Goal: Information Seeking & Learning: Learn about a topic

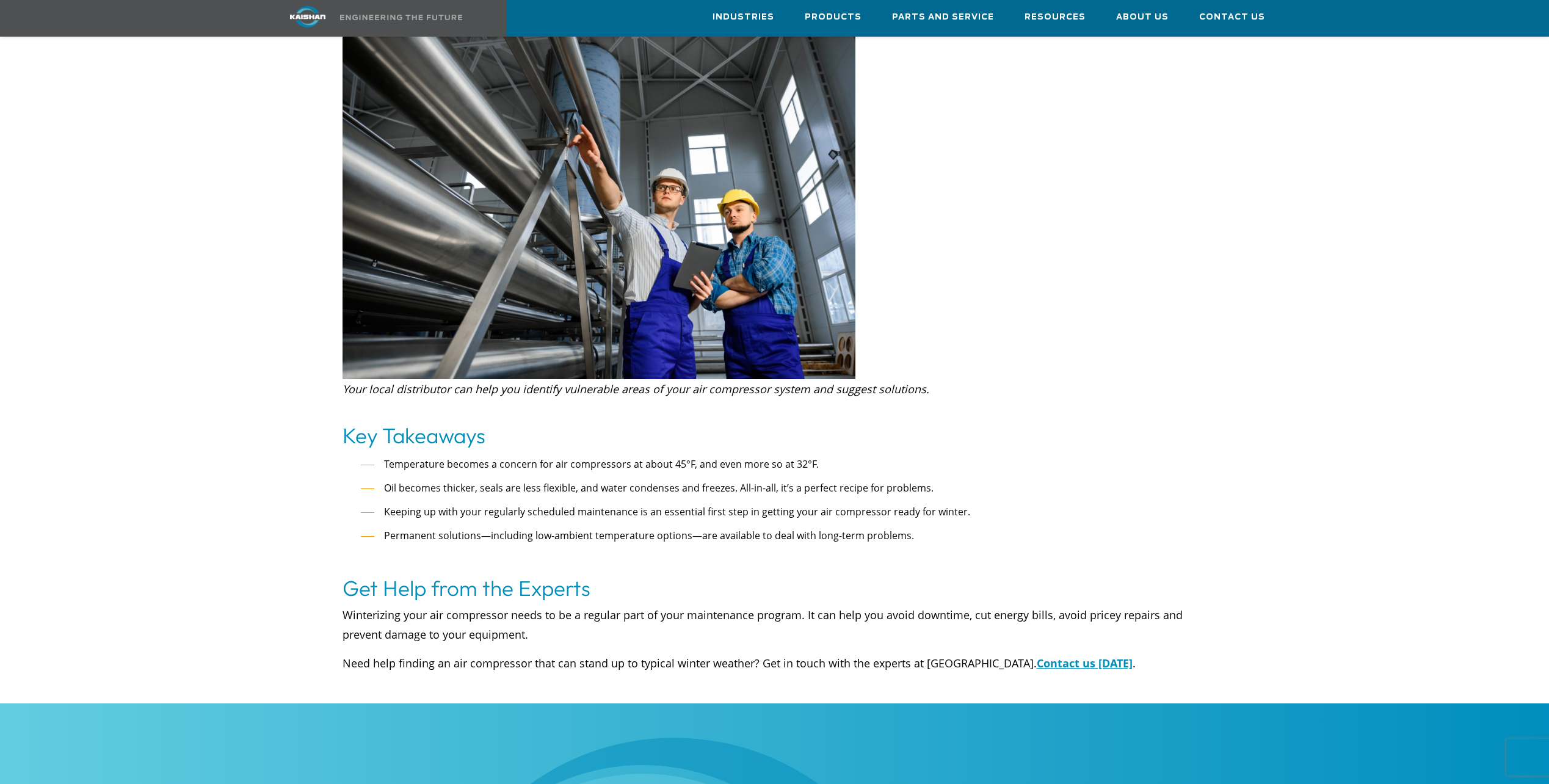
scroll to position [2549, 0]
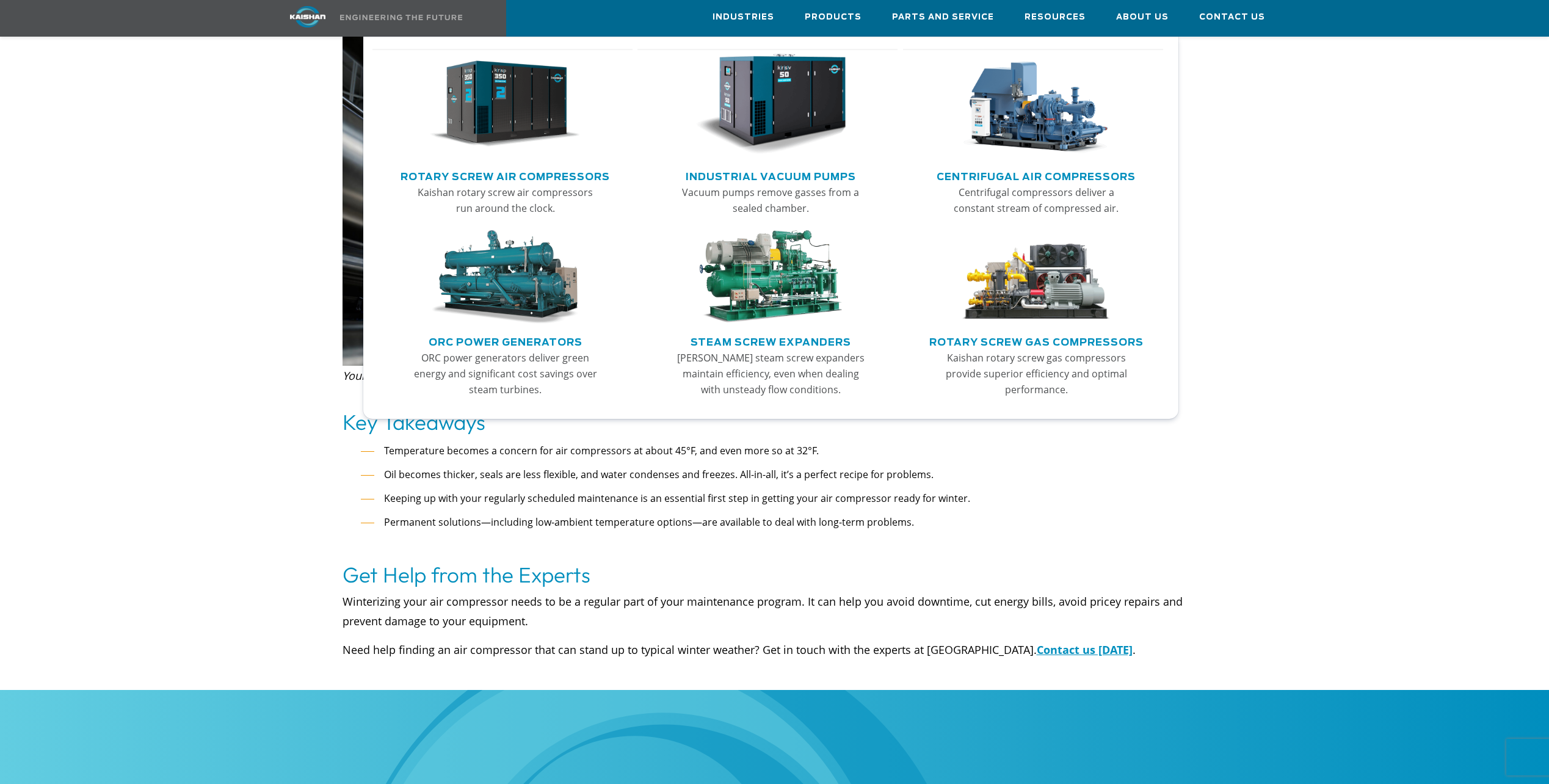
click at [554, 137] on img "Main menu" at bounding box center [504, 104] width 150 height 101
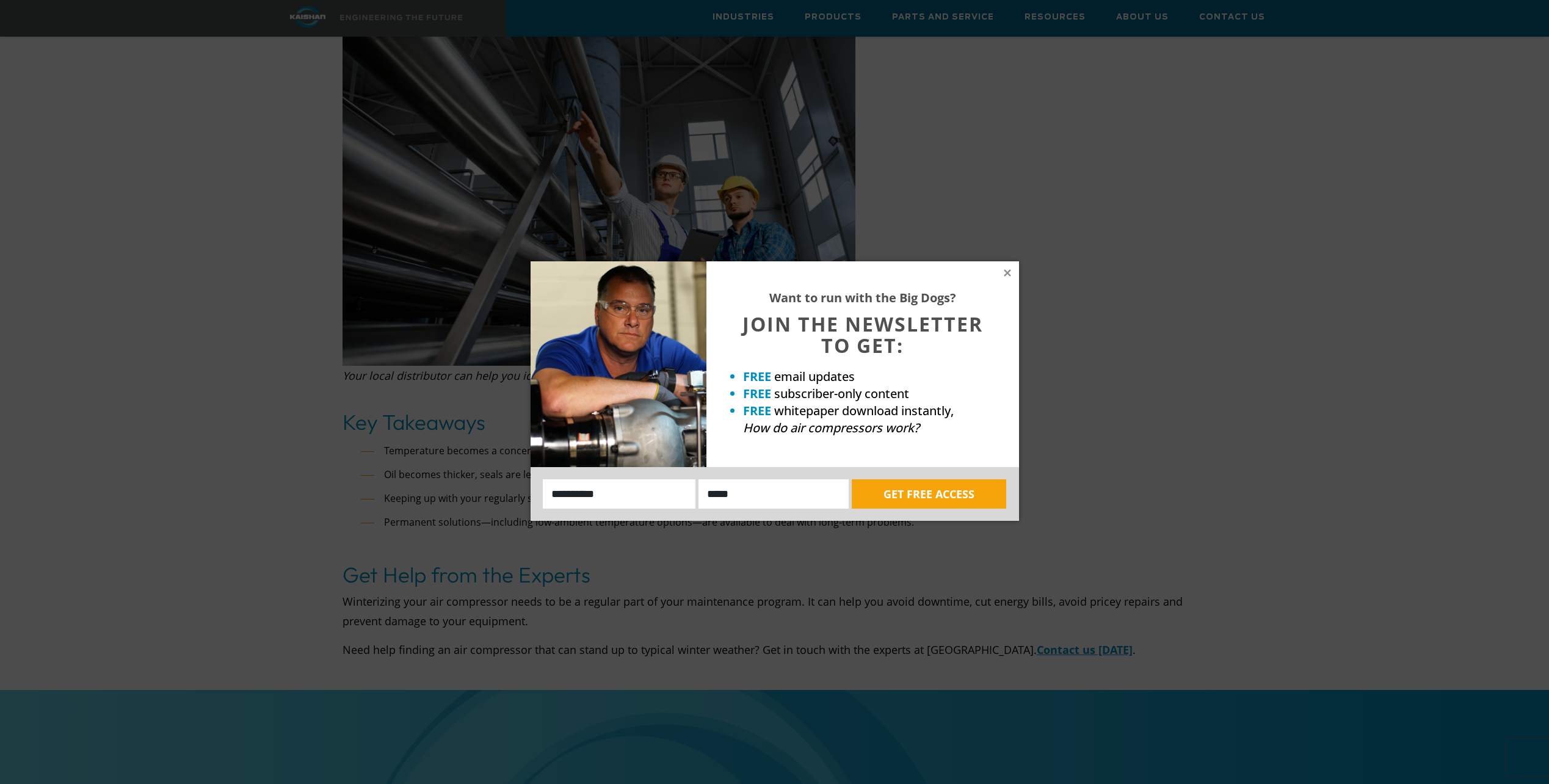
click at [981, 278] on div "Want to run with the Big Dogs? JOIN THE NEWSLETTER TO GET: FREE email updates F…" at bounding box center [863, 364] width 313 height 205
click at [1002, 276] on div "Want to run with the Big Dogs? JOIN THE NEWSLETTER TO GET: FREE email updates F…" at bounding box center [863, 364] width 313 height 205
click at [1010, 269] on icon at bounding box center [1007, 272] width 7 height 7
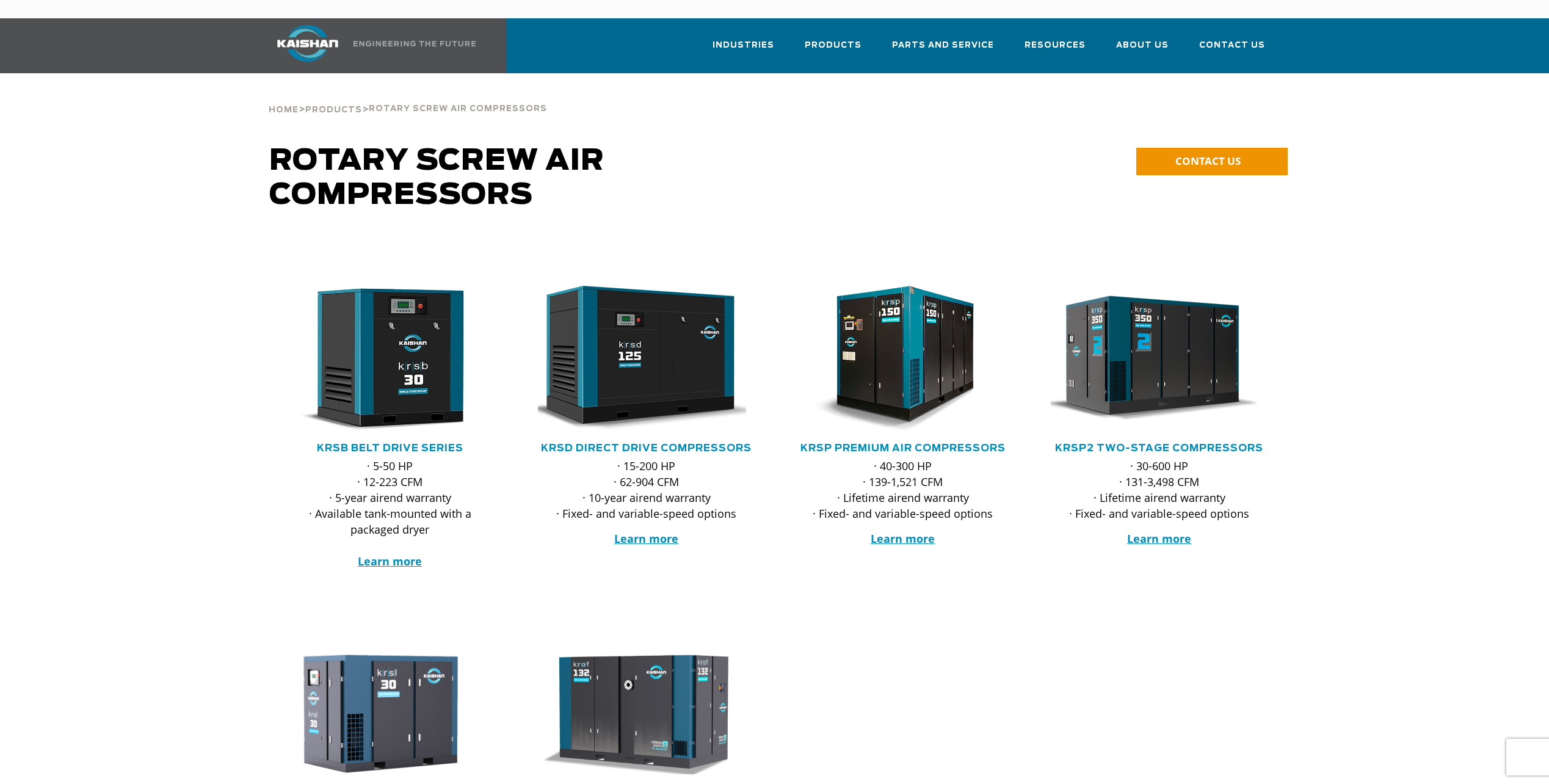
click at [193, 377] on div at bounding box center [774, 434] width 1549 height 396
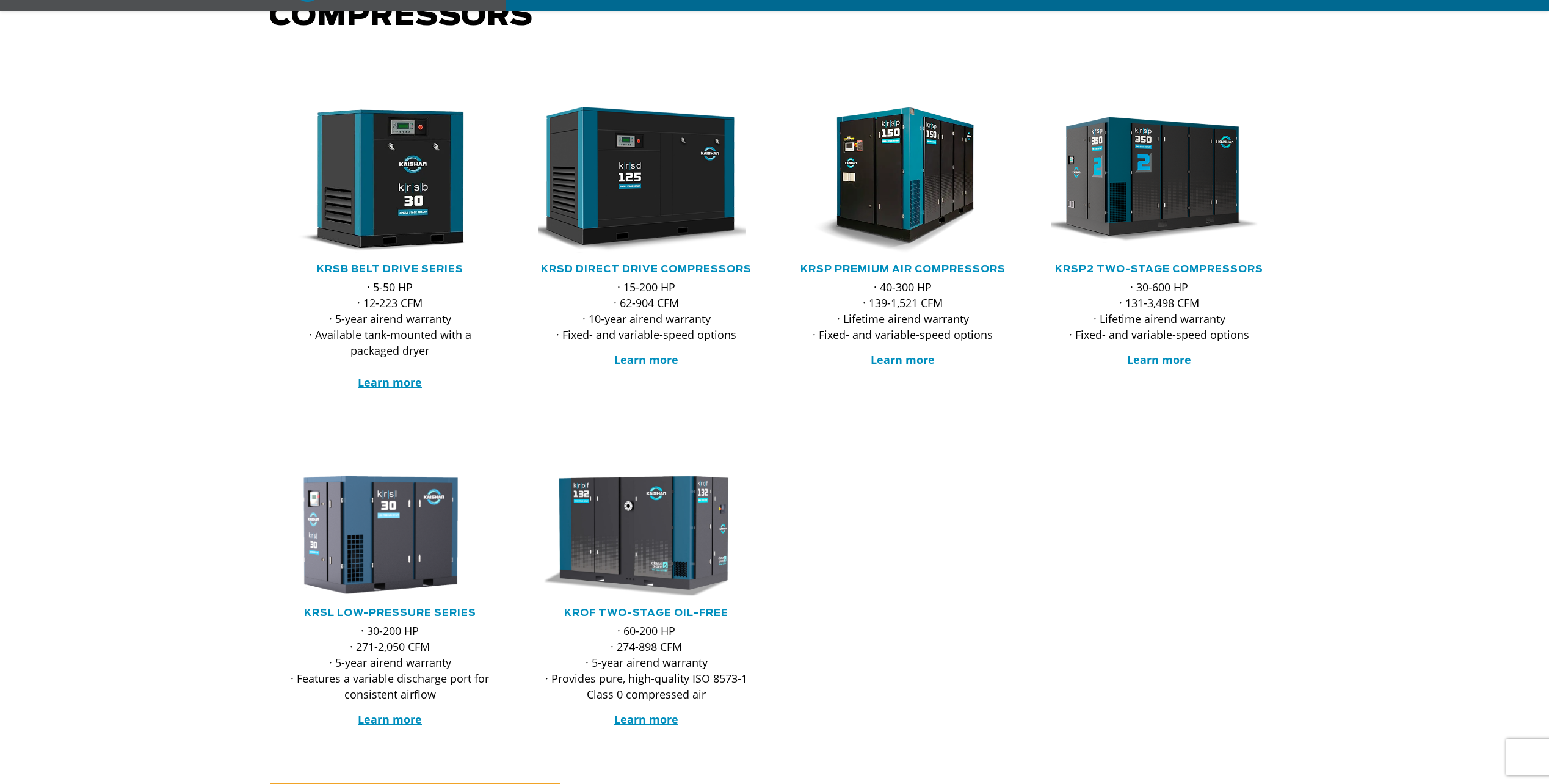
scroll to position [183, 0]
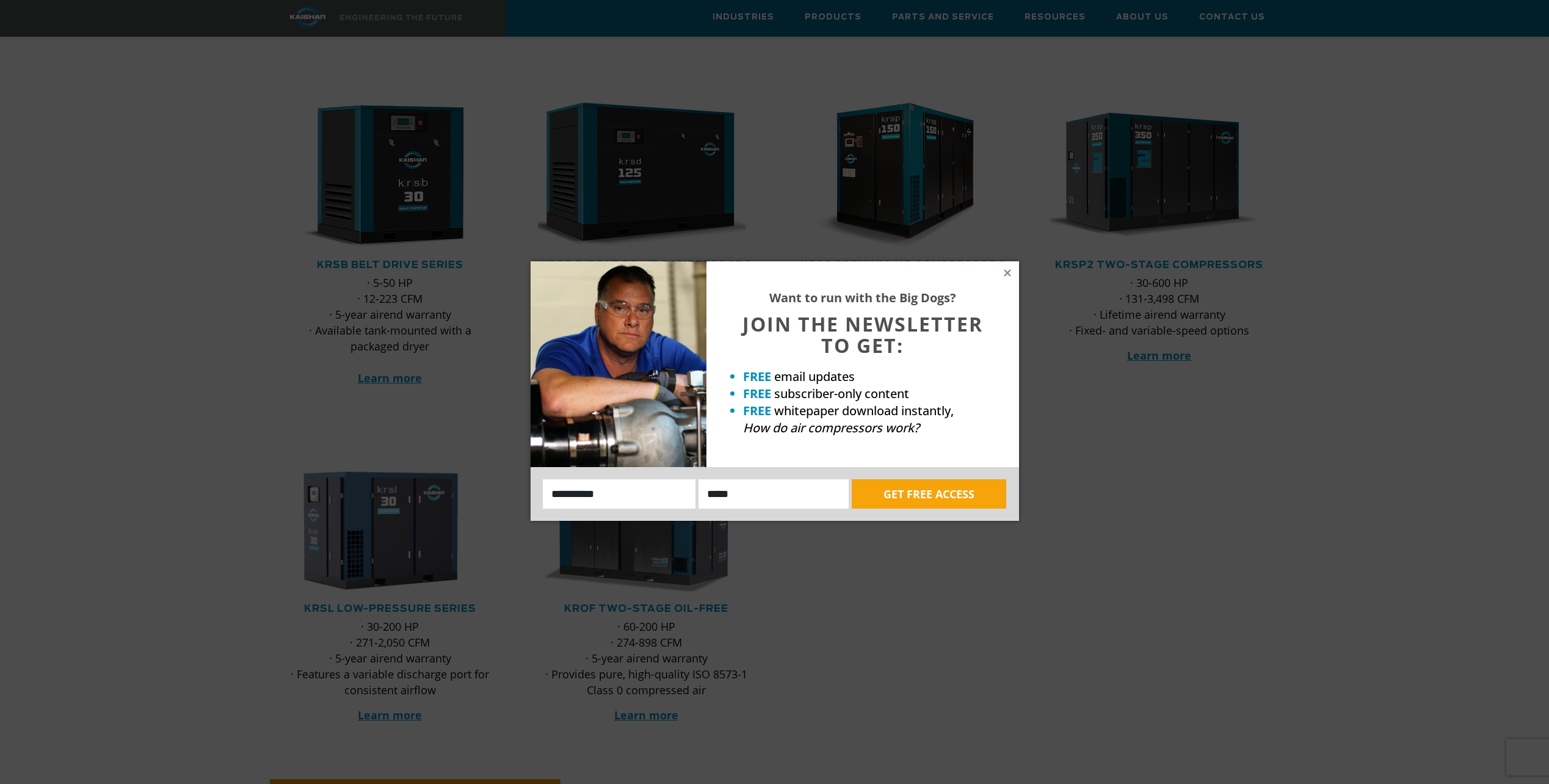
click at [1004, 284] on div "Want to run with the Big Dogs? JOIN THE NEWSLETTER TO GET: FREE email updates F…" at bounding box center [863, 364] width 313 height 205
click at [1007, 267] on icon at bounding box center [1007, 273] width 11 height 11
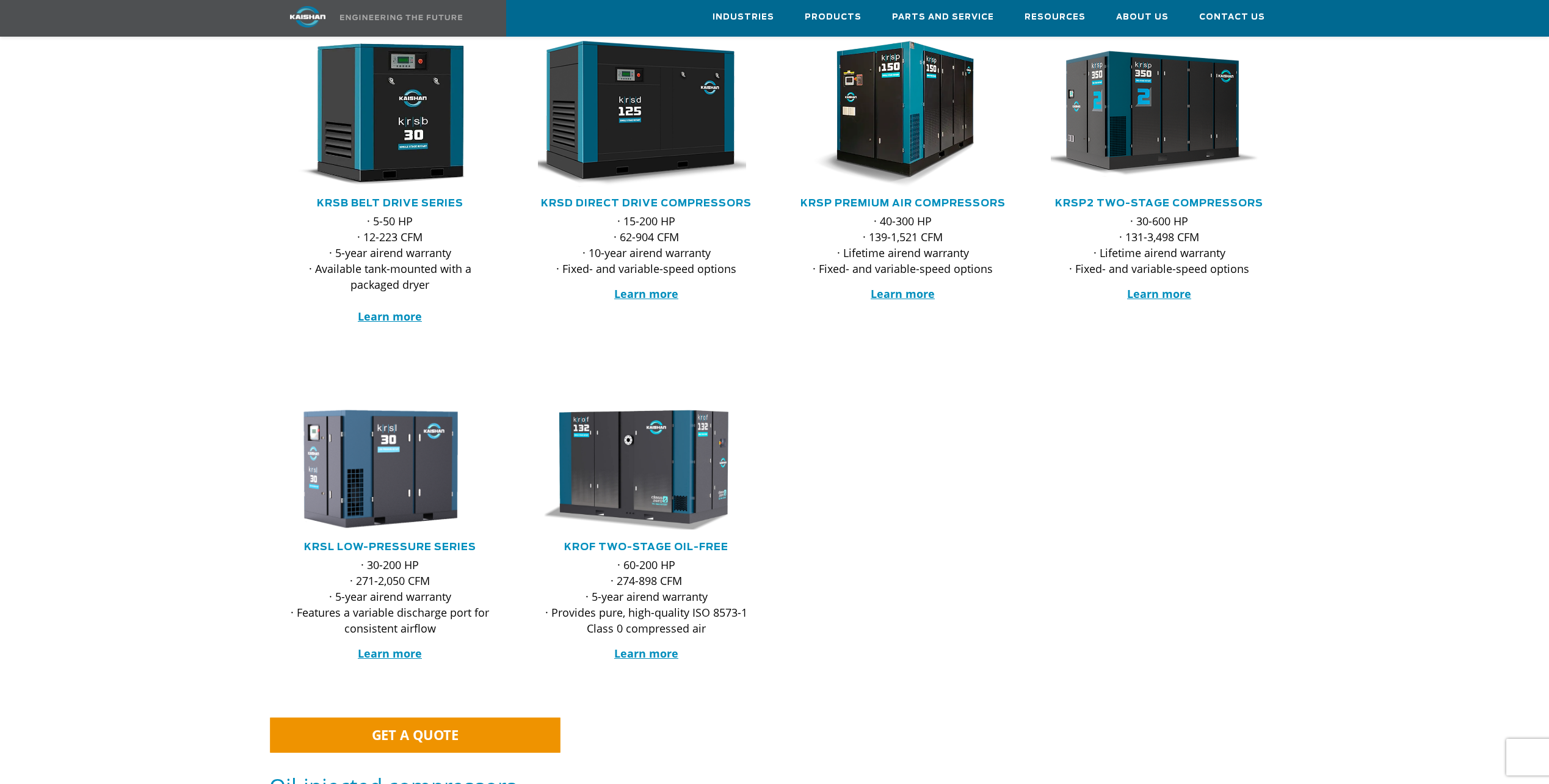
scroll to position [244, 0]
click at [683, 542] on link "KROF TWO-STAGE OIL-FREE" at bounding box center [646, 547] width 164 height 10
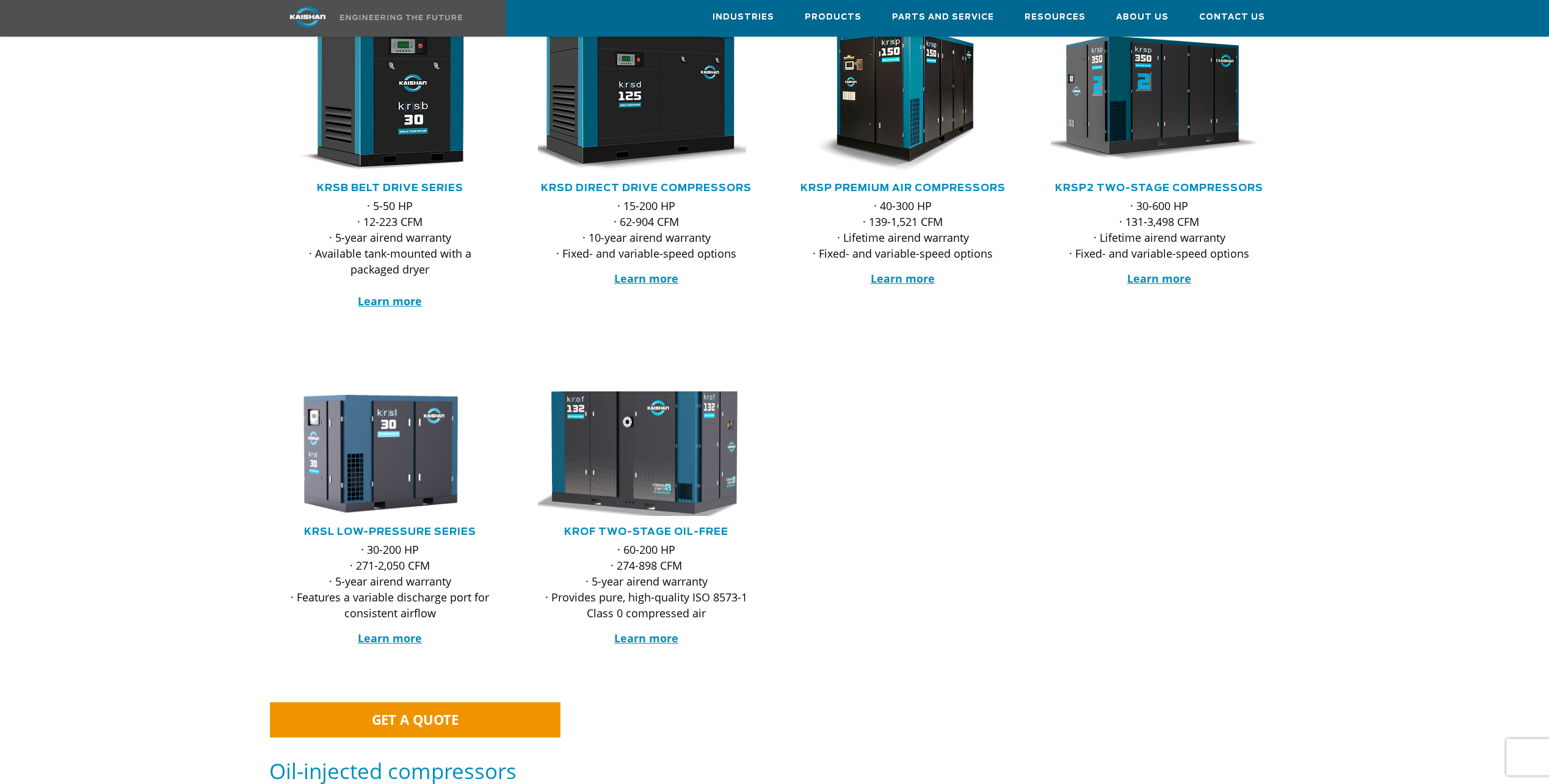
scroll to position [122, 0]
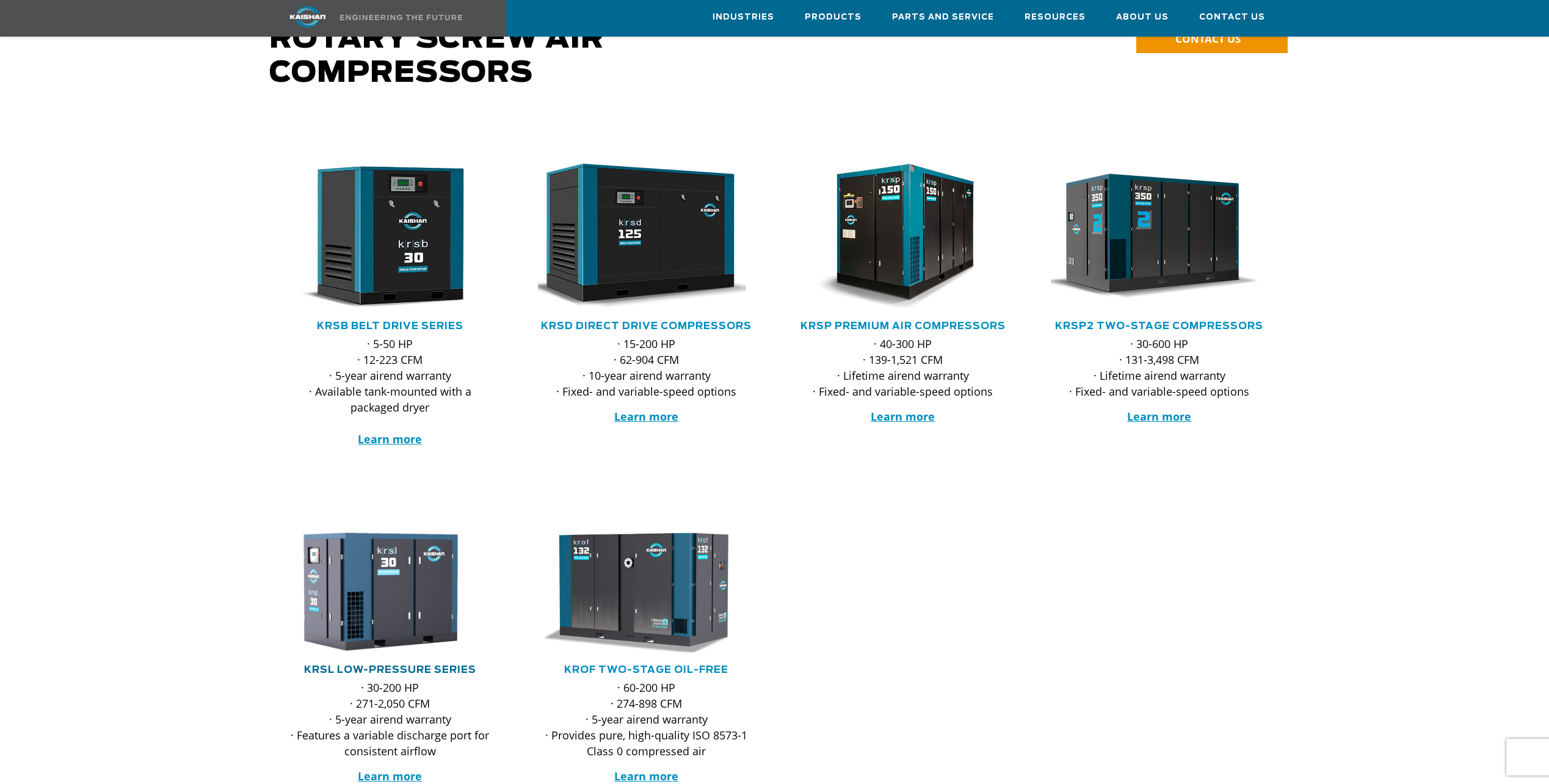
click at [430, 664] on link "KRSL Low-Pressure Series" at bounding box center [390, 669] width 172 height 10
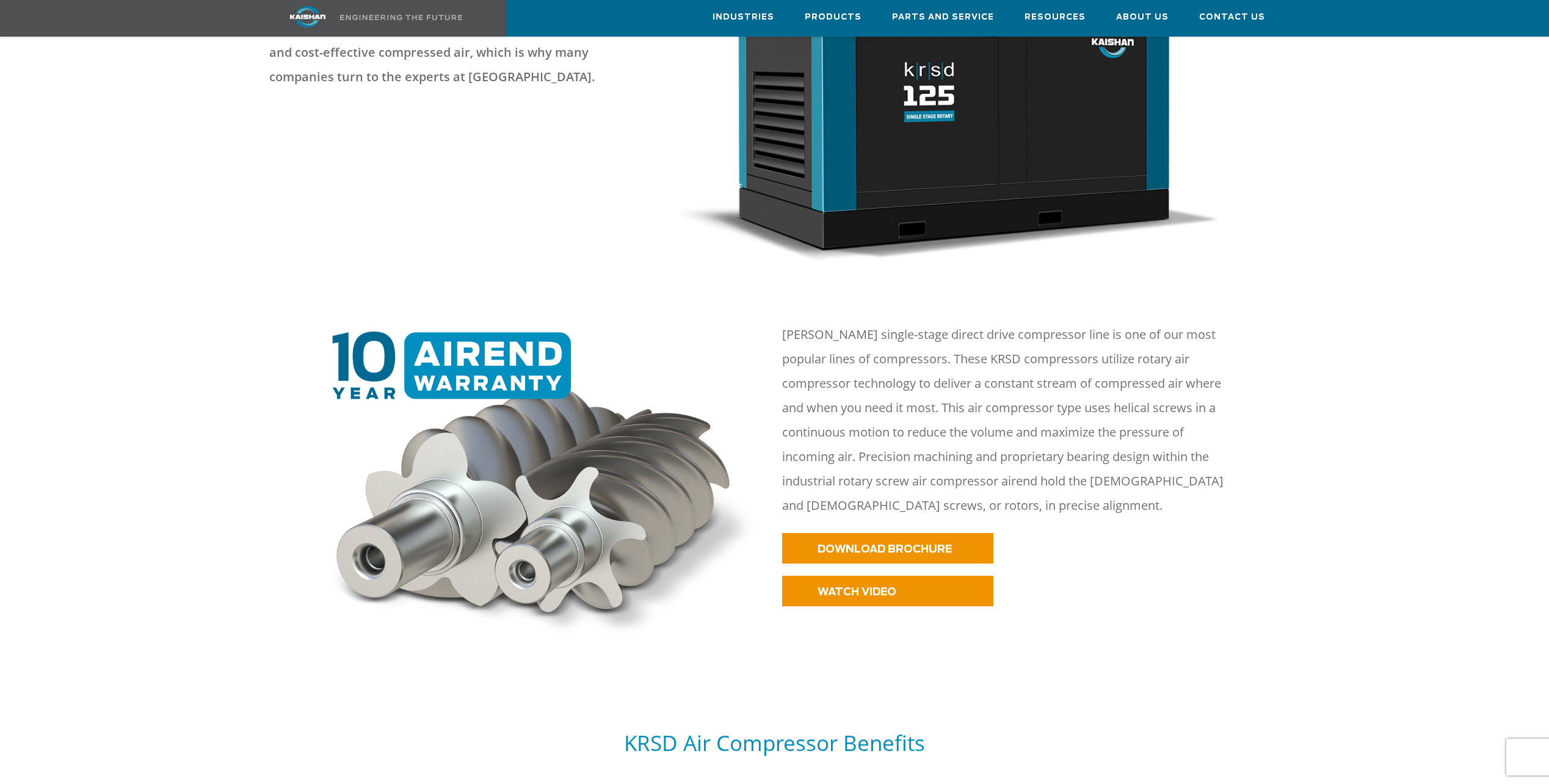
scroll to position [367, 0]
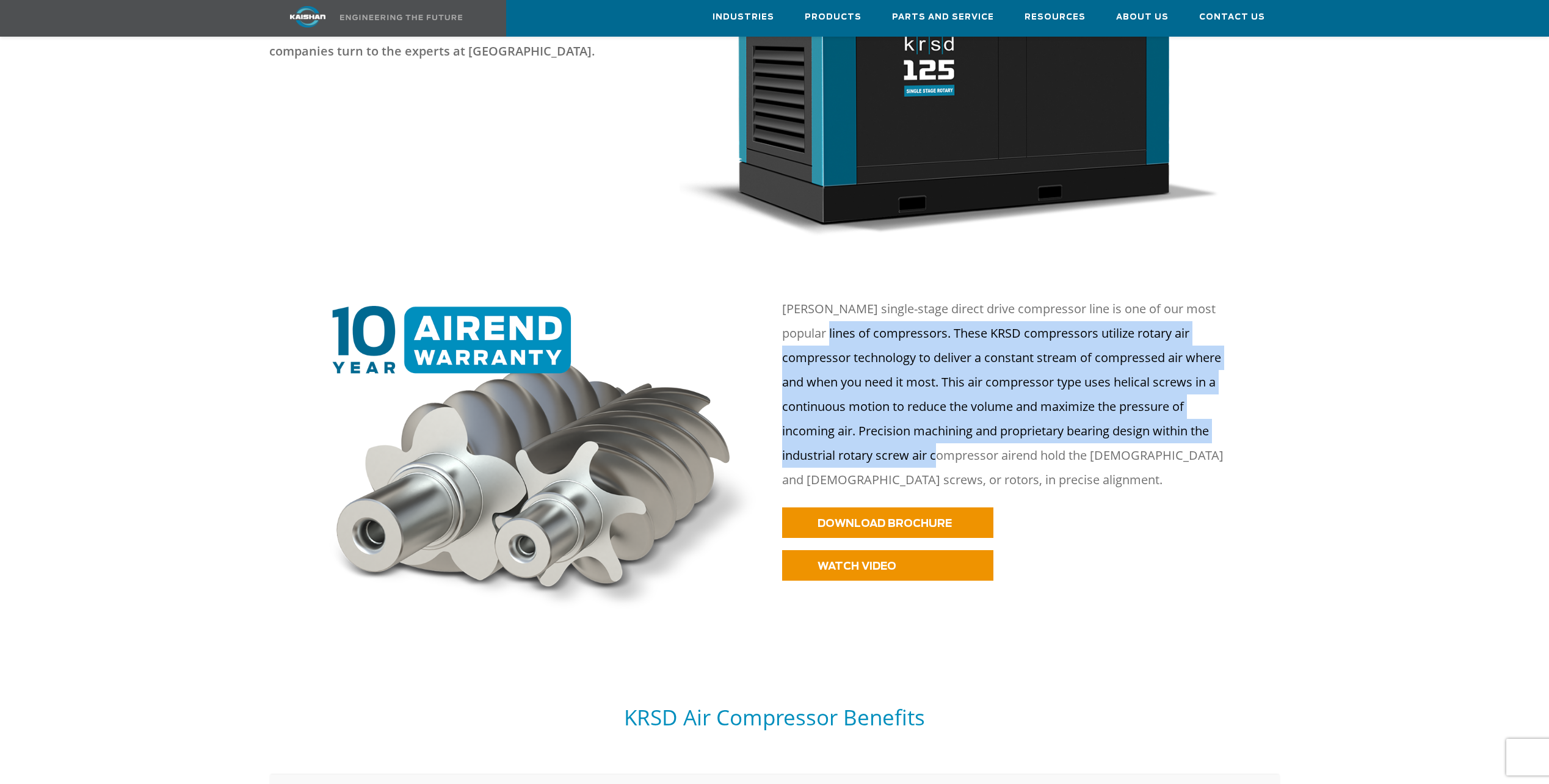
drag, startPoint x: 916, startPoint y: 409, endPoint x: 833, endPoint y: 321, distance: 121.0
click at [833, 321] on p "Kaishan KRSD single-stage direct drive compressor line is one of our most popul…" at bounding box center [1011, 394] width 457 height 195
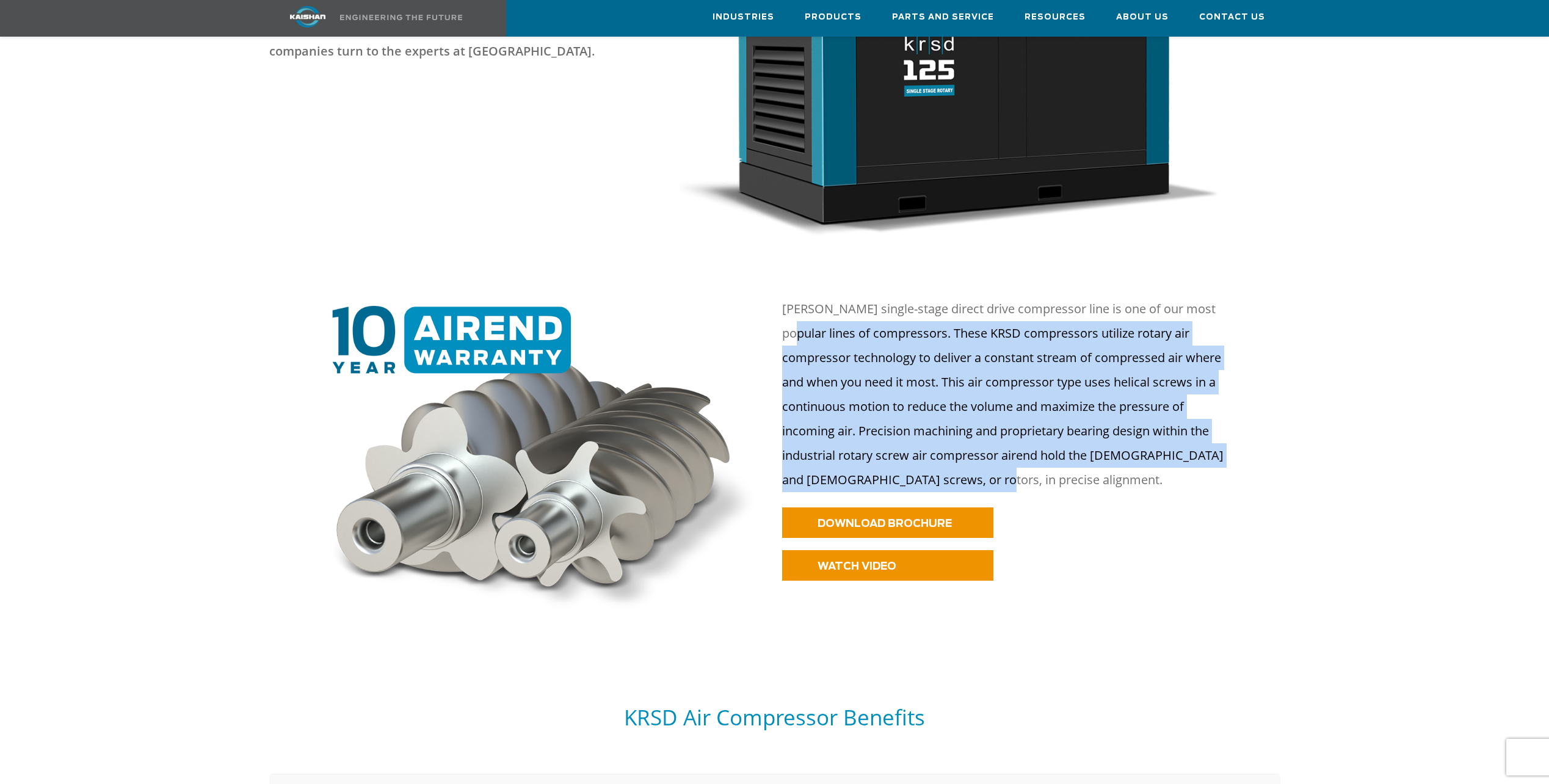
drag, startPoint x: 833, startPoint y: 321, endPoint x: 990, endPoint y: 471, distance: 217.1
click at [990, 471] on p "Kaishan KRSD single-stage direct drive compressor line is one of our most popul…" at bounding box center [1011, 394] width 457 height 195
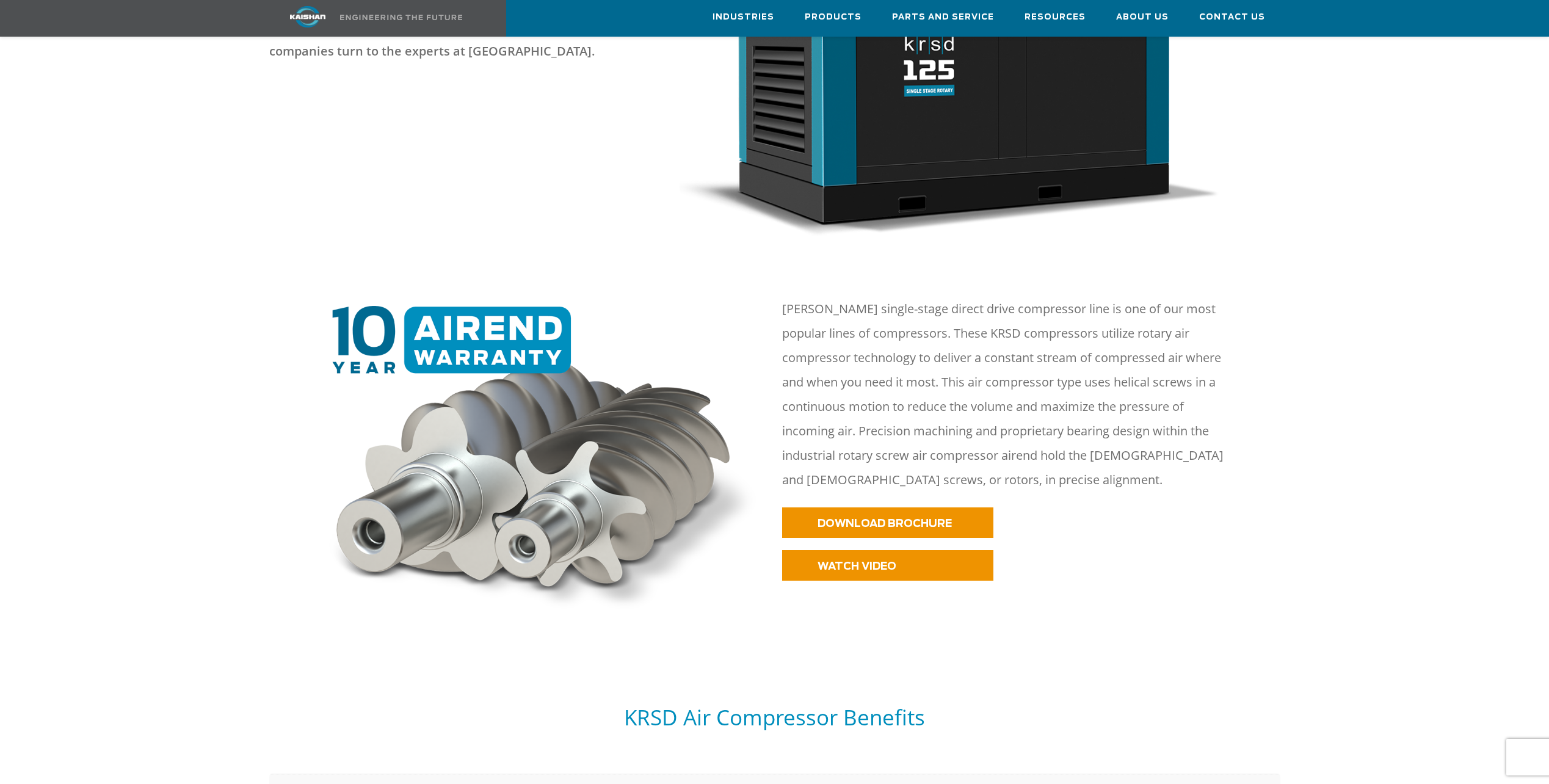
click at [1197, 511] on p "DOWNLOAD BROCHURE" at bounding box center [1031, 522] width 498 height 30
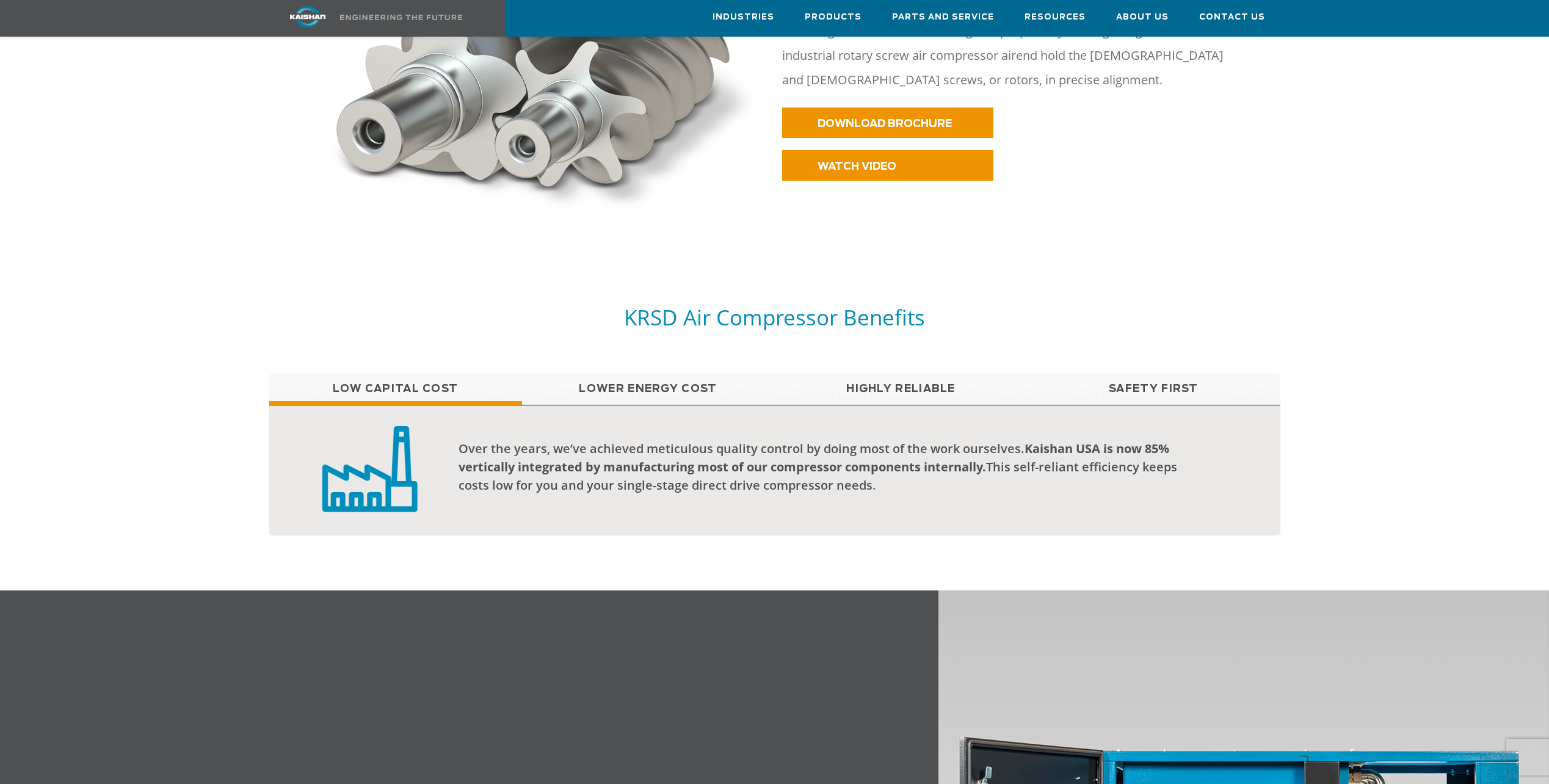
scroll to position [794, 0]
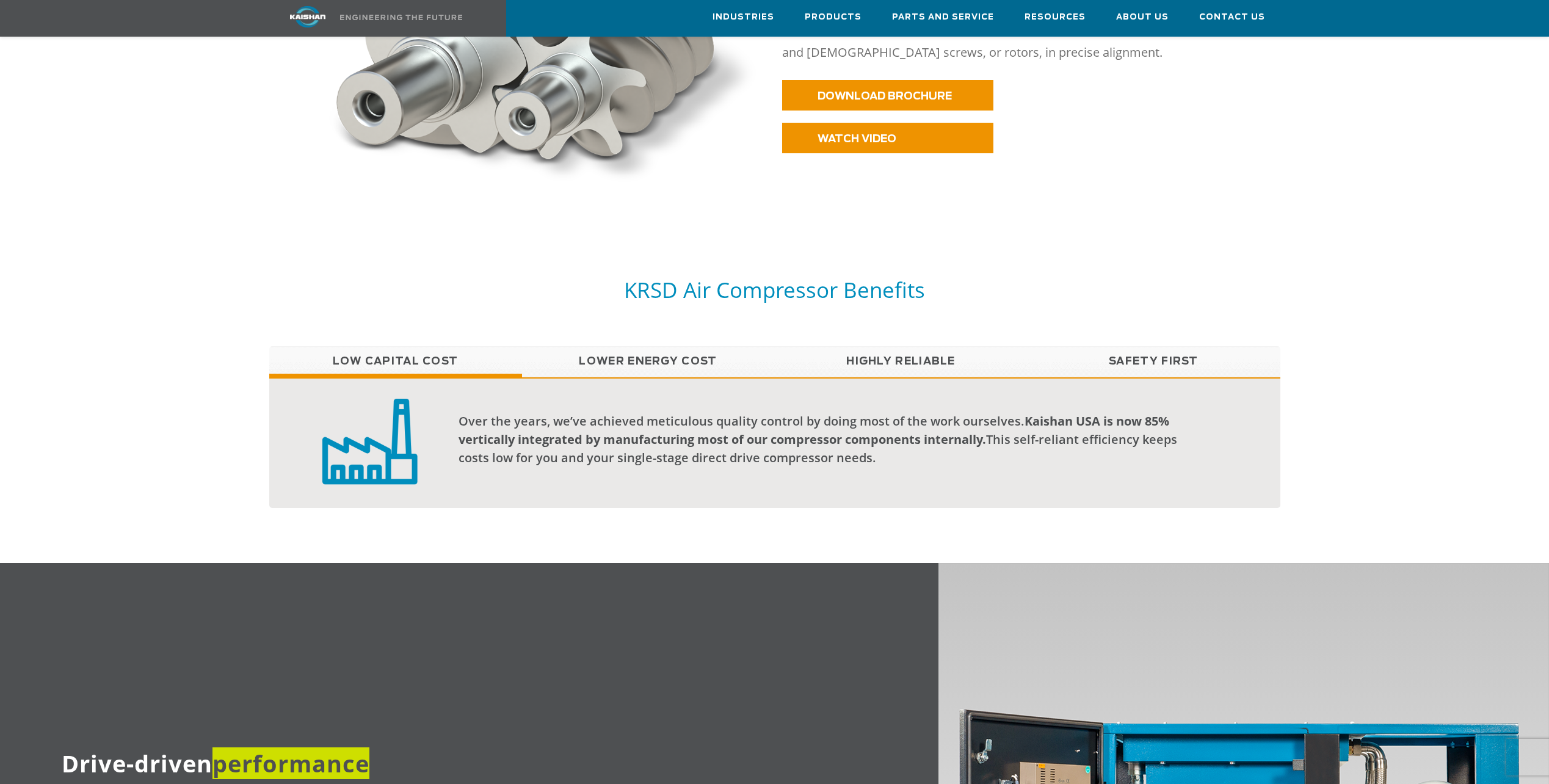
click at [734, 377] on div "Over the years, we’ve achieved meticulous quality control by doing most of the …" at bounding box center [775, 442] width 1011 height 131
click at [889, 346] on link "Highly Reliable" at bounding box center [901, 361] width 253 height 30
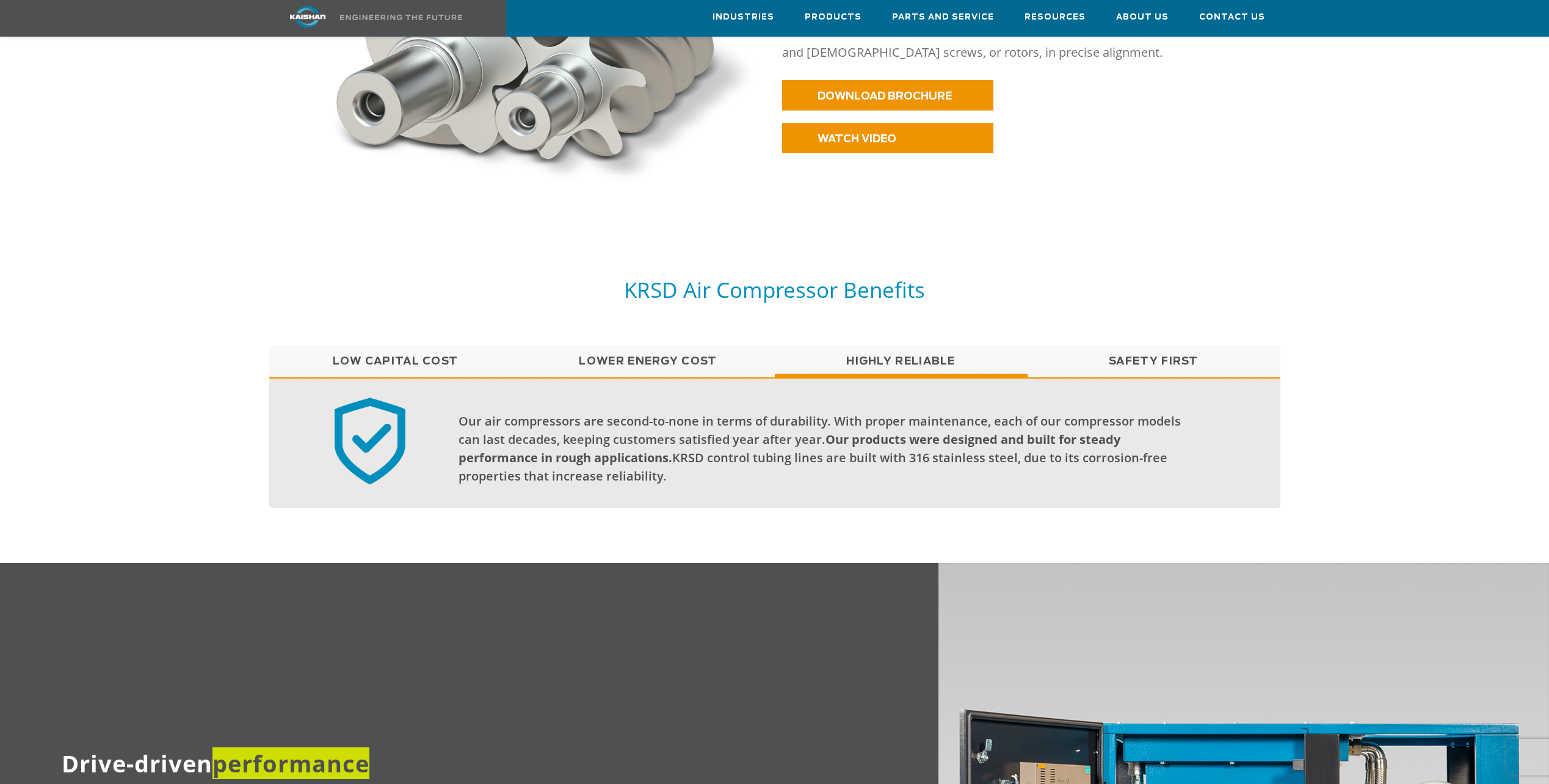
click at [1101, 346] on link "Safety First" at bounding box center [1154, 361] width 253 height 30
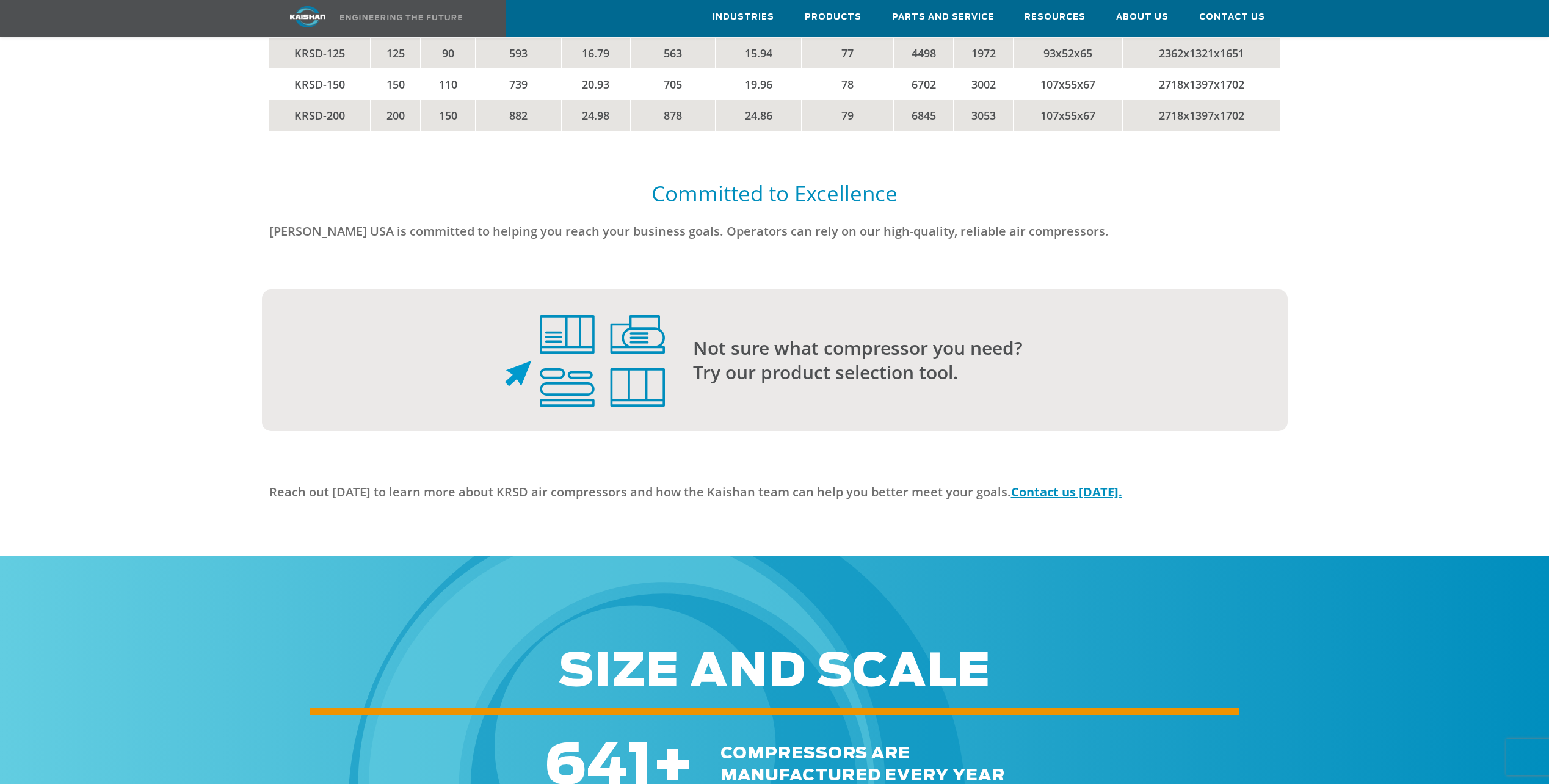
scroll to position [3112, 0]
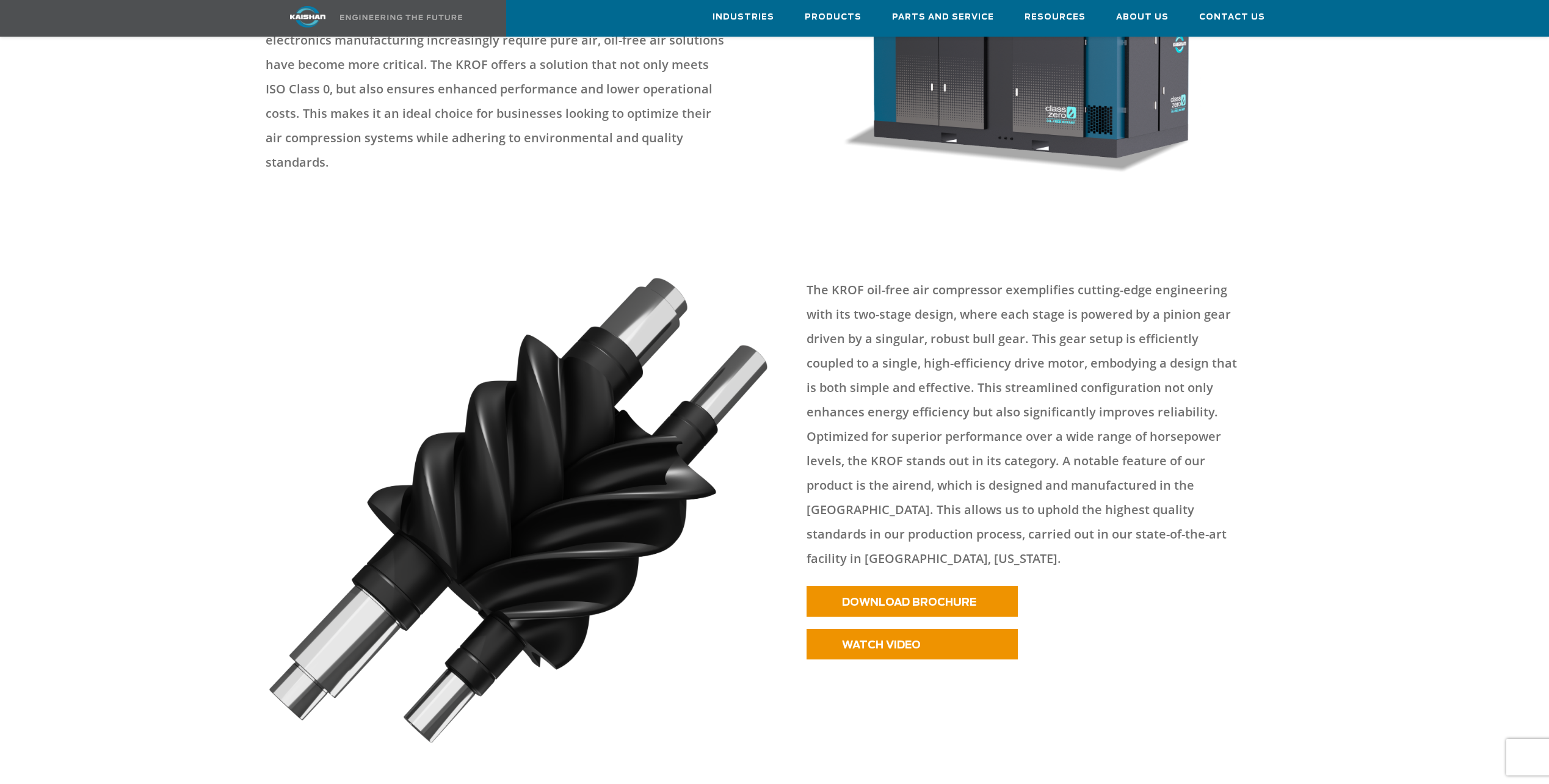
scroll to position [427, 0]
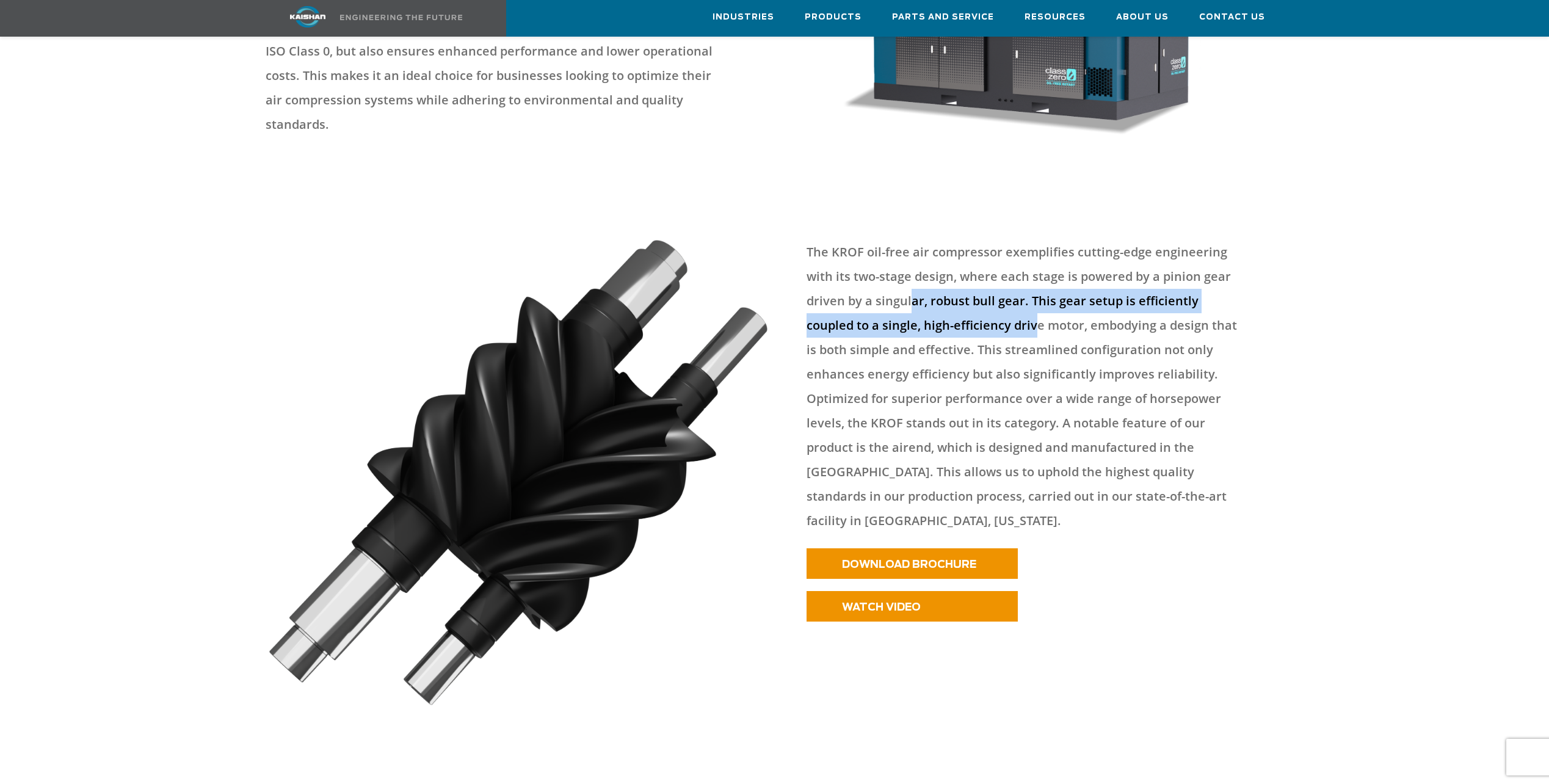
drag, startPoint x: 931, startPoint y: 271, endPoint x: 1039, endPoint y: 316, distance: 117.0
click at [1039, 316] on p "The KROF oil-free air compressor exemplifies cutting-edge engineering with its …" at bounding box center [1023, 386] width 433 height 293
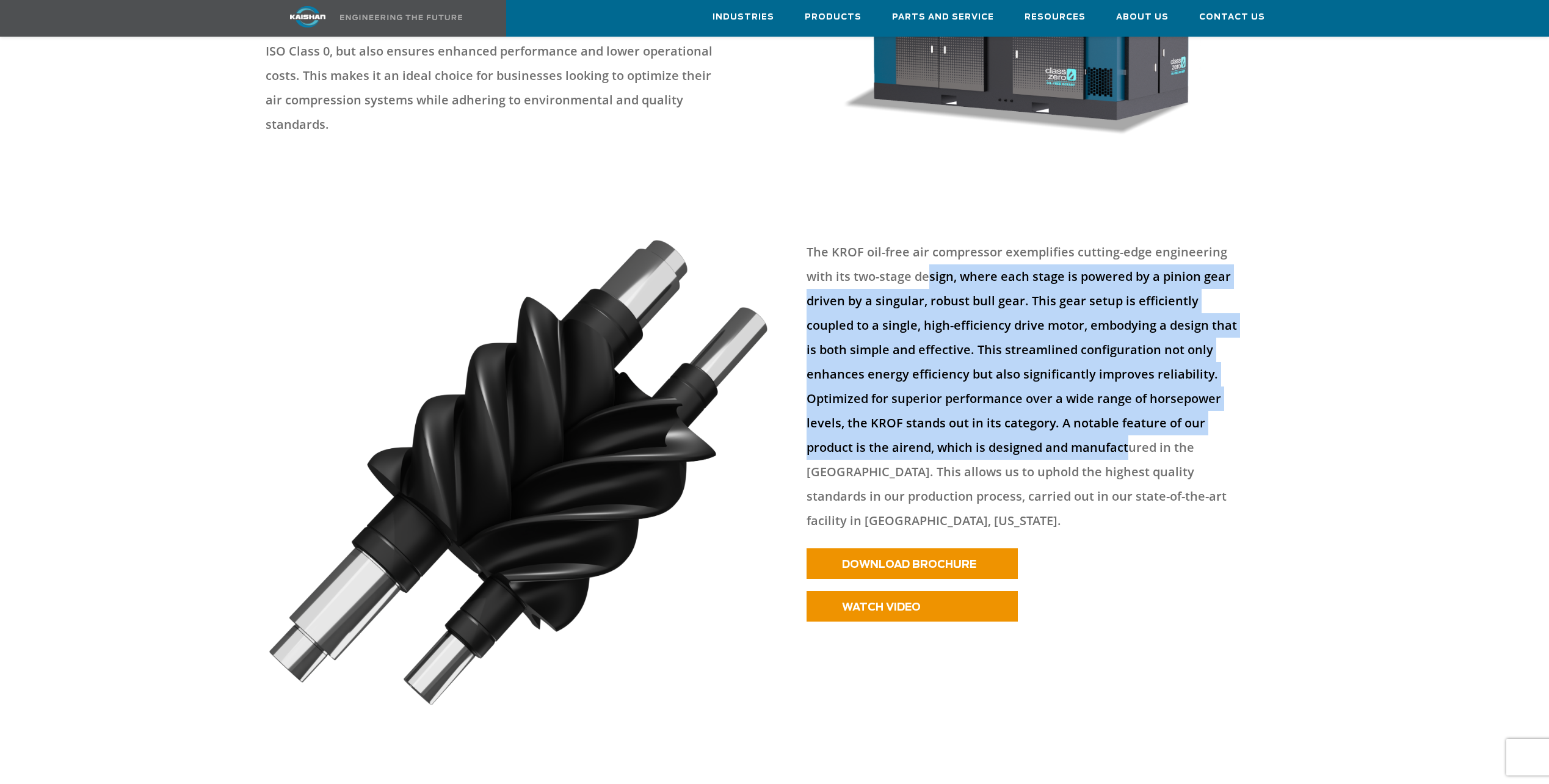
drag, startPoint x: 1039, startPoint y: 316, endPoint x: 925, endPoint y: 250, distance: 131.7
click at [925, 250] on p "The KROF oil-free air compressor exemplifies cutting-edge engineering with its …" at bounding box center [1023, 386] width 433 height 293
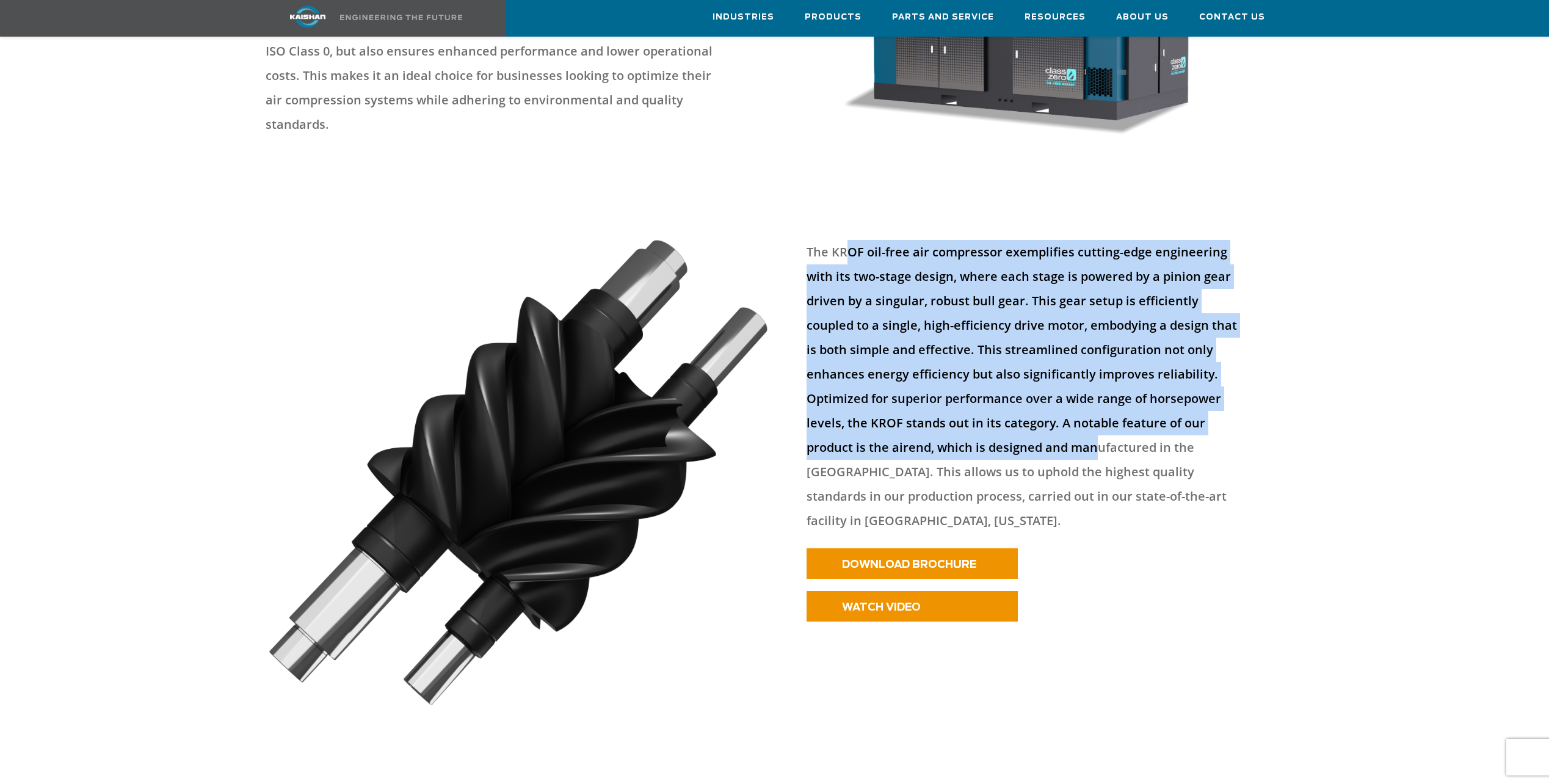
drag, startPoint x: 925, startPoint y: 250, endPoint x: 1096, endPoint y: 440, distance: 255.6
click at [1096, 440] on p "The KROF oil-free air compressor exemplifies cutting-edge engineering with its …" at bounding box center [1023, 386] width 433 height 293
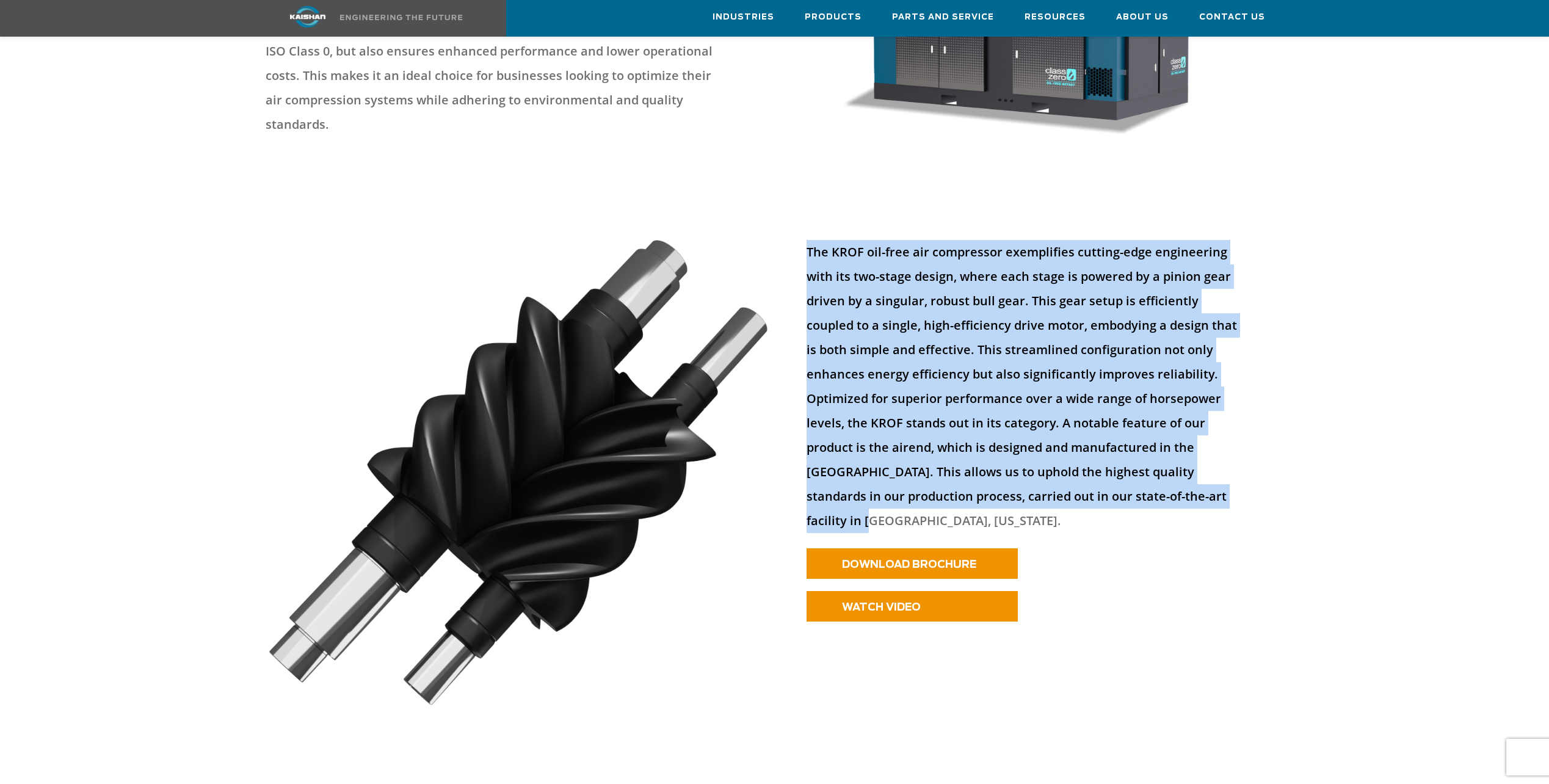
drag, startPoint x: 1096, startPoint y: 440, endPoint x: 809, endPoint y: 234, distance: 353.3
click at [809, 240] on p "The KROF oil-free air compressor exemplifies cutting-edge engineering with its …" at bounding box center [1023, 386] width 433 height 293
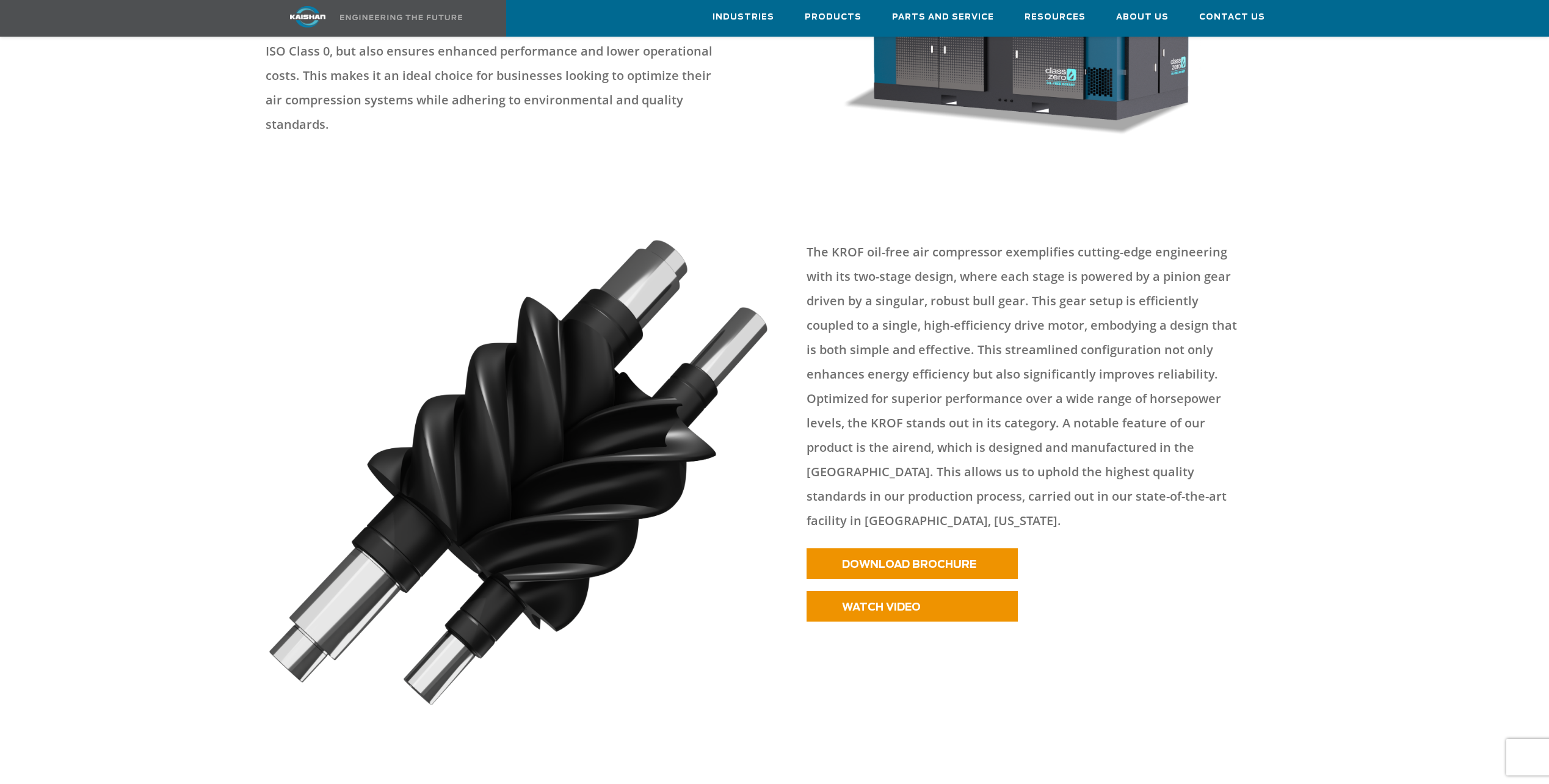
click at [1273, 495] on div "The KROF oil-free air compressor exemplifies cutting-edge engineering with its …" at bounding box center [1043, 388] width 489 height 321
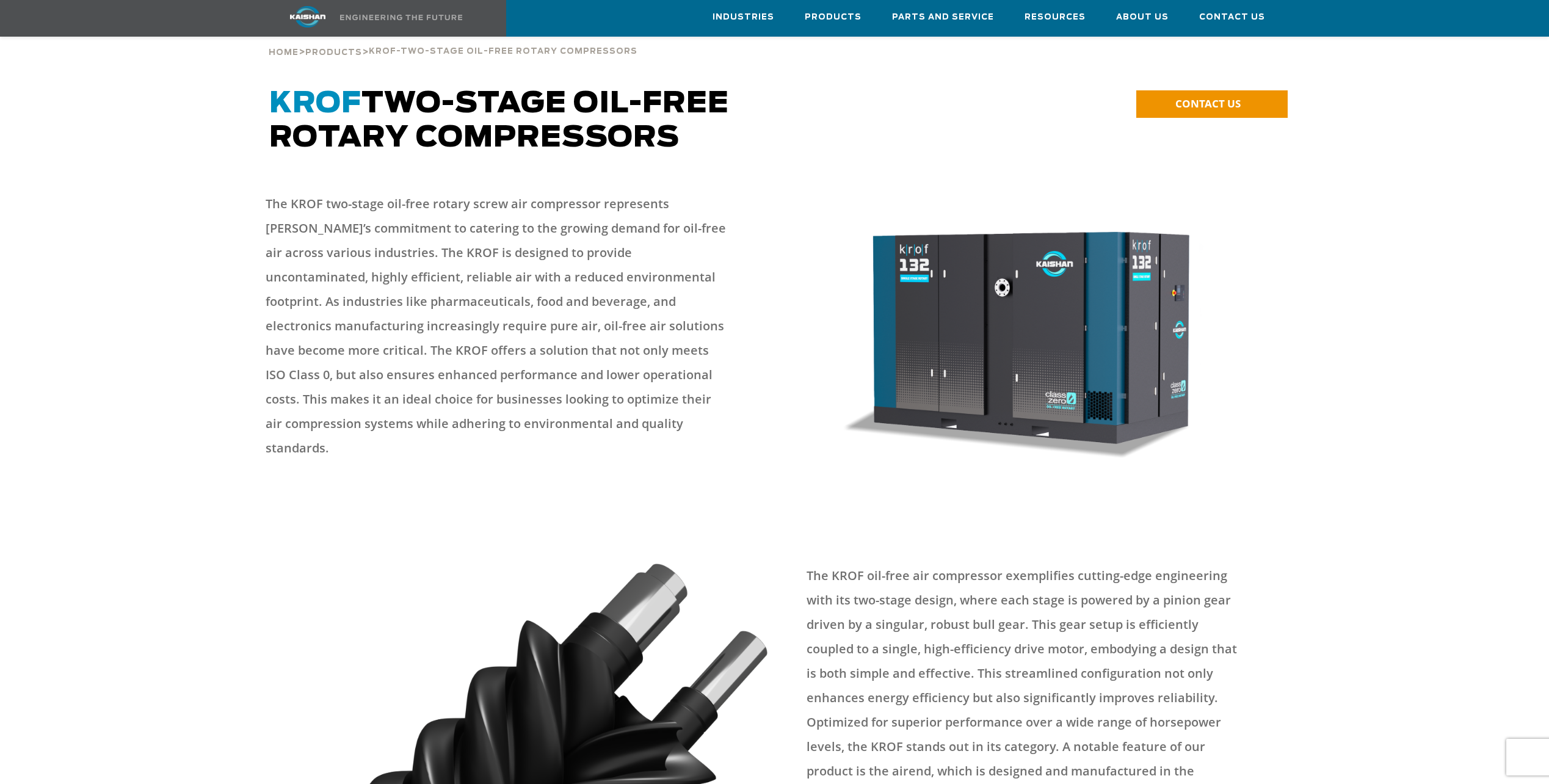
scroll to position [61, 0]
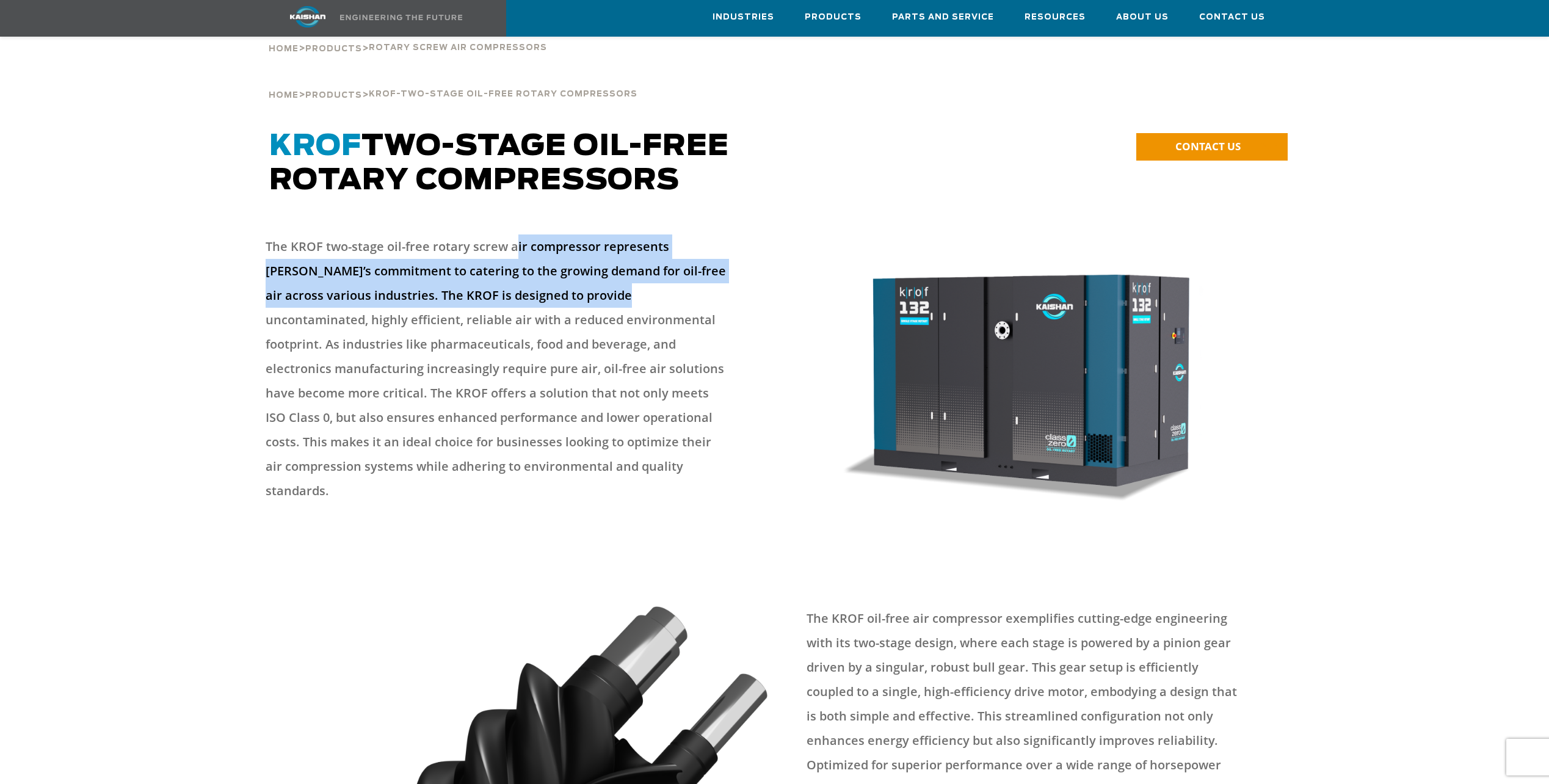
drag, startPoint x: 514, startPoint y: 228, endPoint x: 561, endPoint y: 265, distance: 59.8
click at [561, 265] on p "The KROF two-stage oil-free rotary screw air compressor represents Kaishan’s co…" at bounding box center [495, 368] width 461 height 268
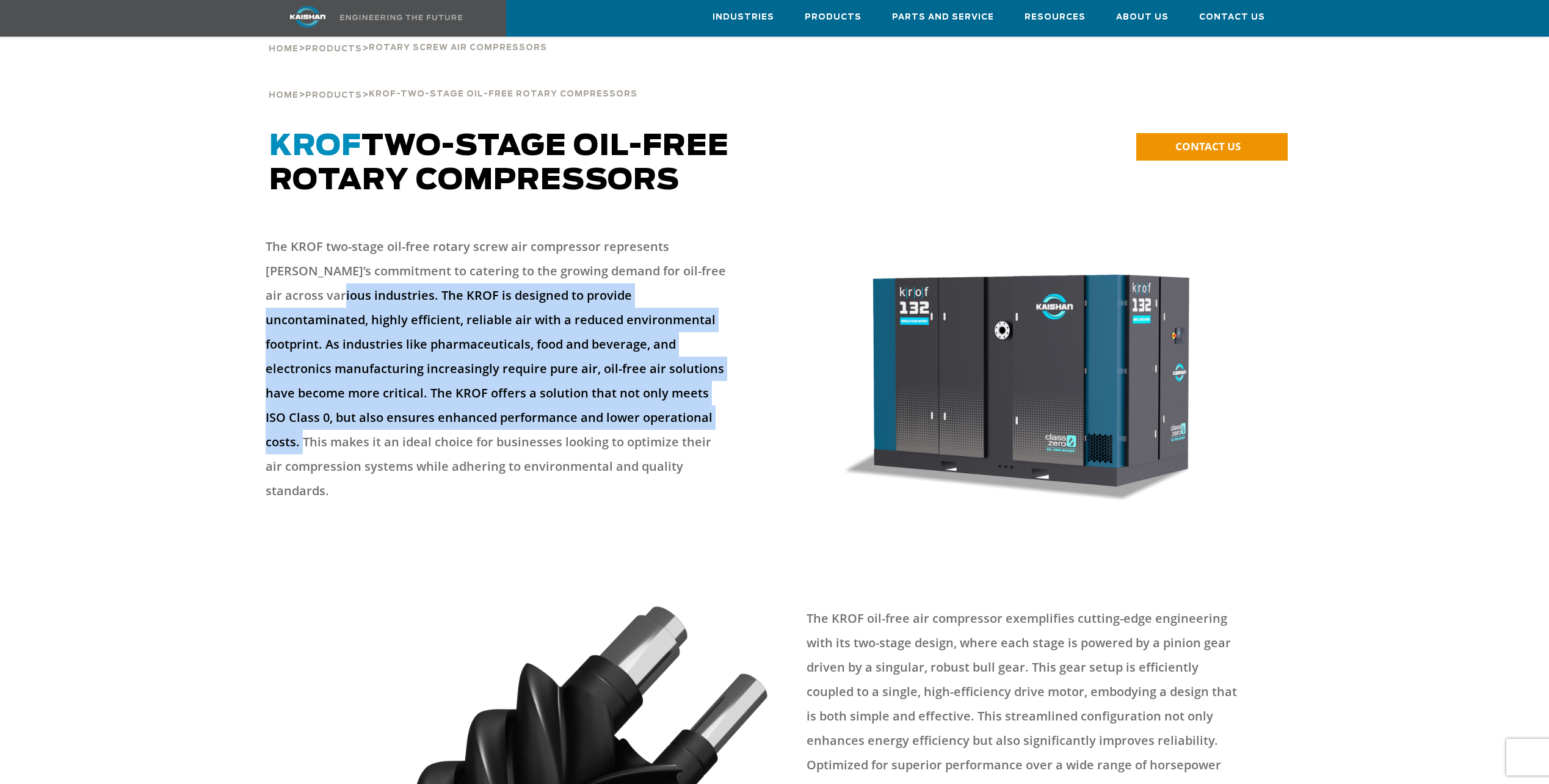
drag, startPoint x: 612, startPoint y: 395, endPoint x: 269, endPoint y: 265, distance: 366.8
click at [269, 265] on p "The KROF two-stage oil-free rotary screw air compressor represents Kaishan’s co…" at bounding box center [495, 368] width 461 height 268
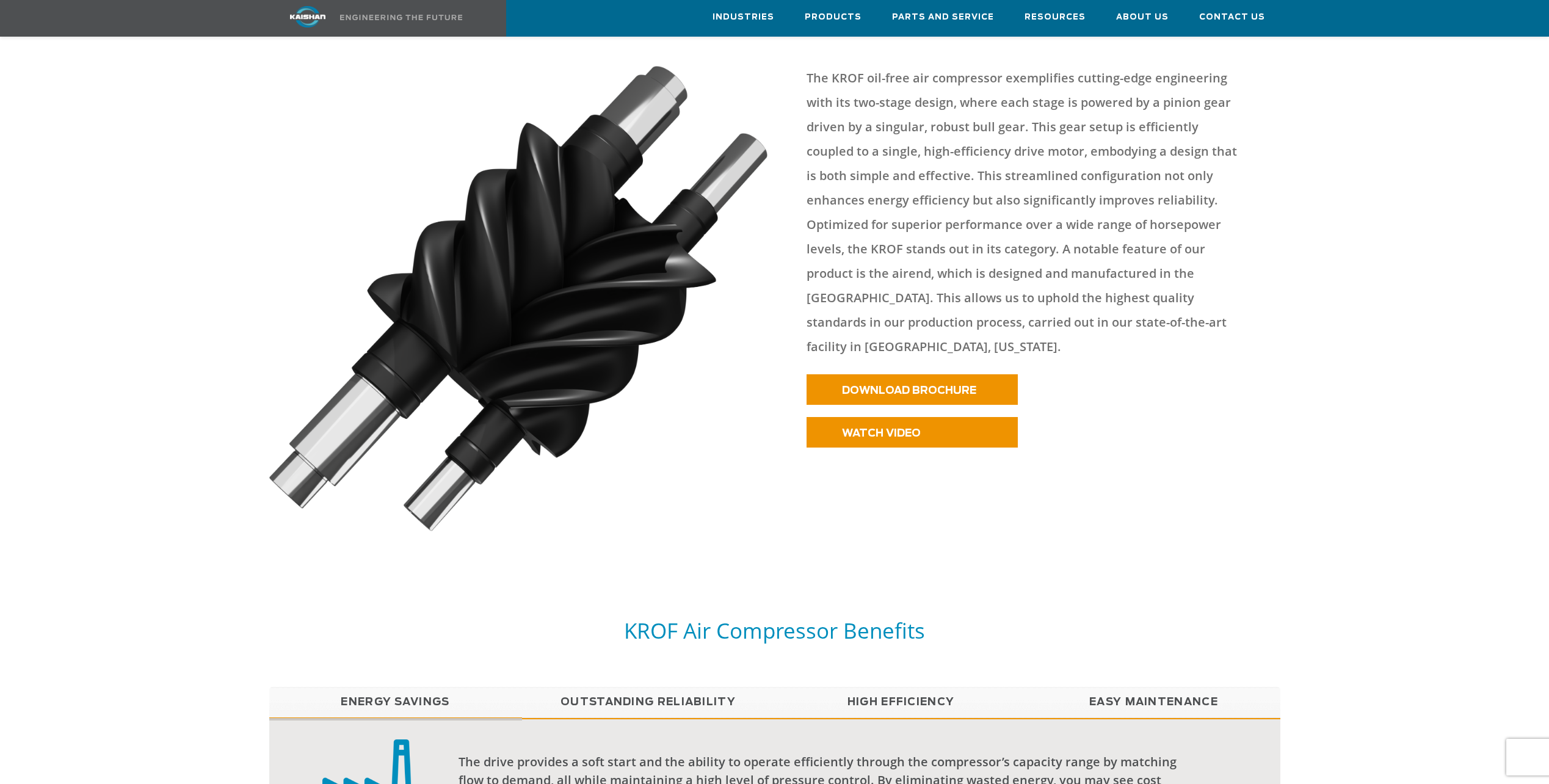
scroll to position [854, 0]
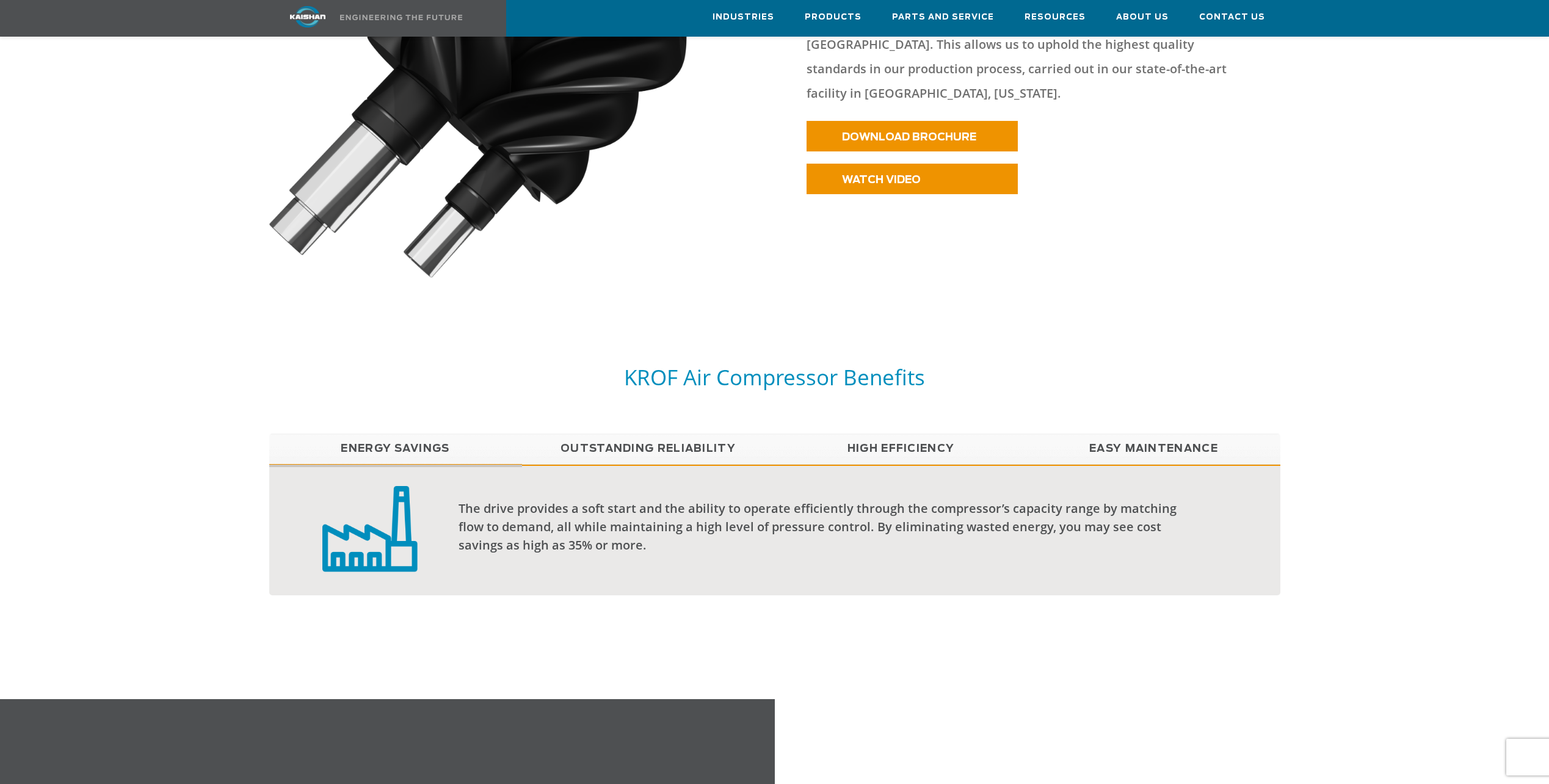
click at [527, 433] on link "Outstanding Reliability" at bounding box center [648, 448] width 253 height 30
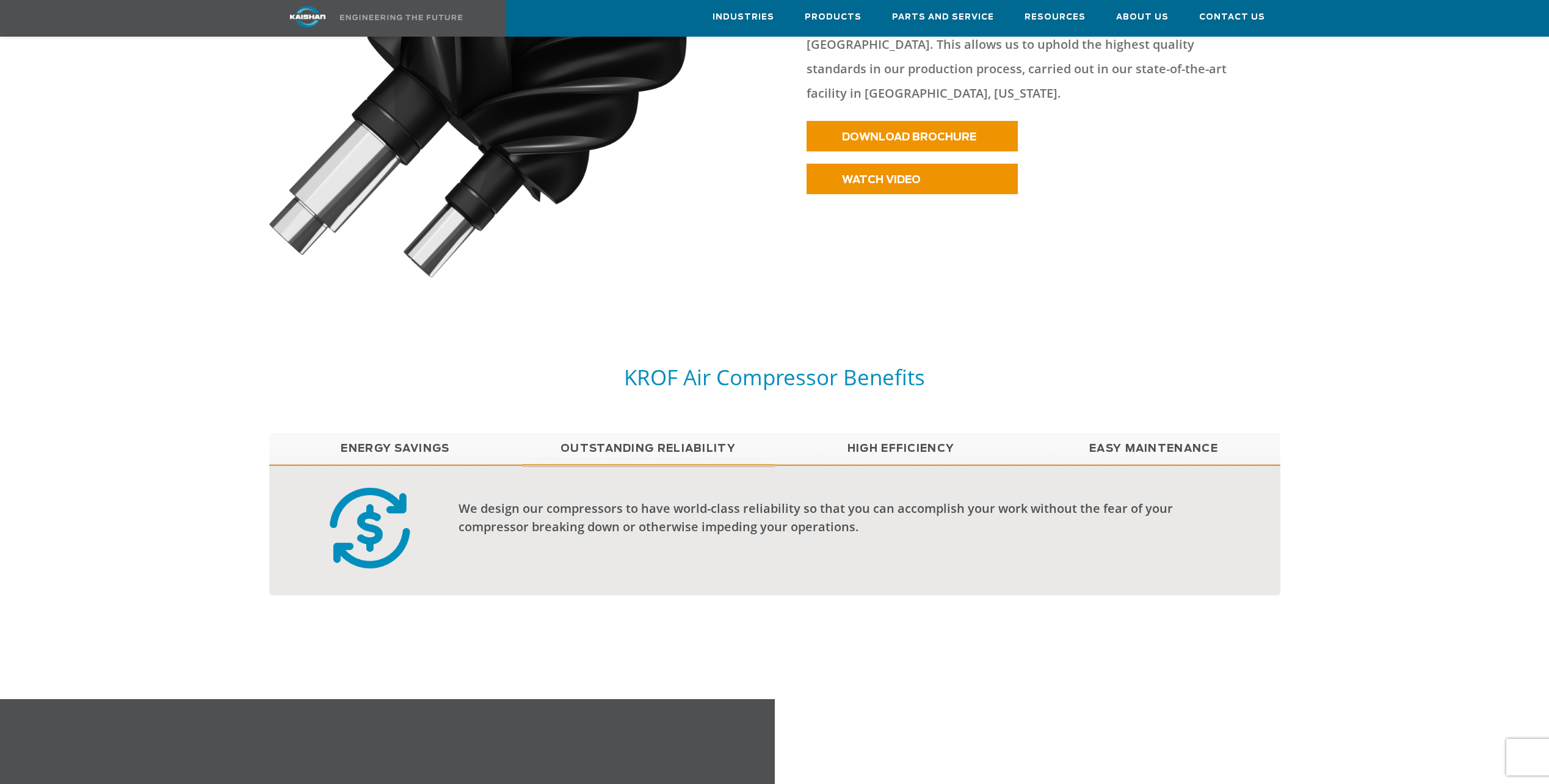
click at [1176, 408] on div "KROF Air Compressor Benefits" at bounding box center [775, 398] width 1026 height 70
click at [1176, 433] on link "Easy Maintenance" at bounding box center [1154, 448] width 253 height 30
click at [895, 433] on link "High Efficiency" at bounding box center [901, 448] width 253 height 30
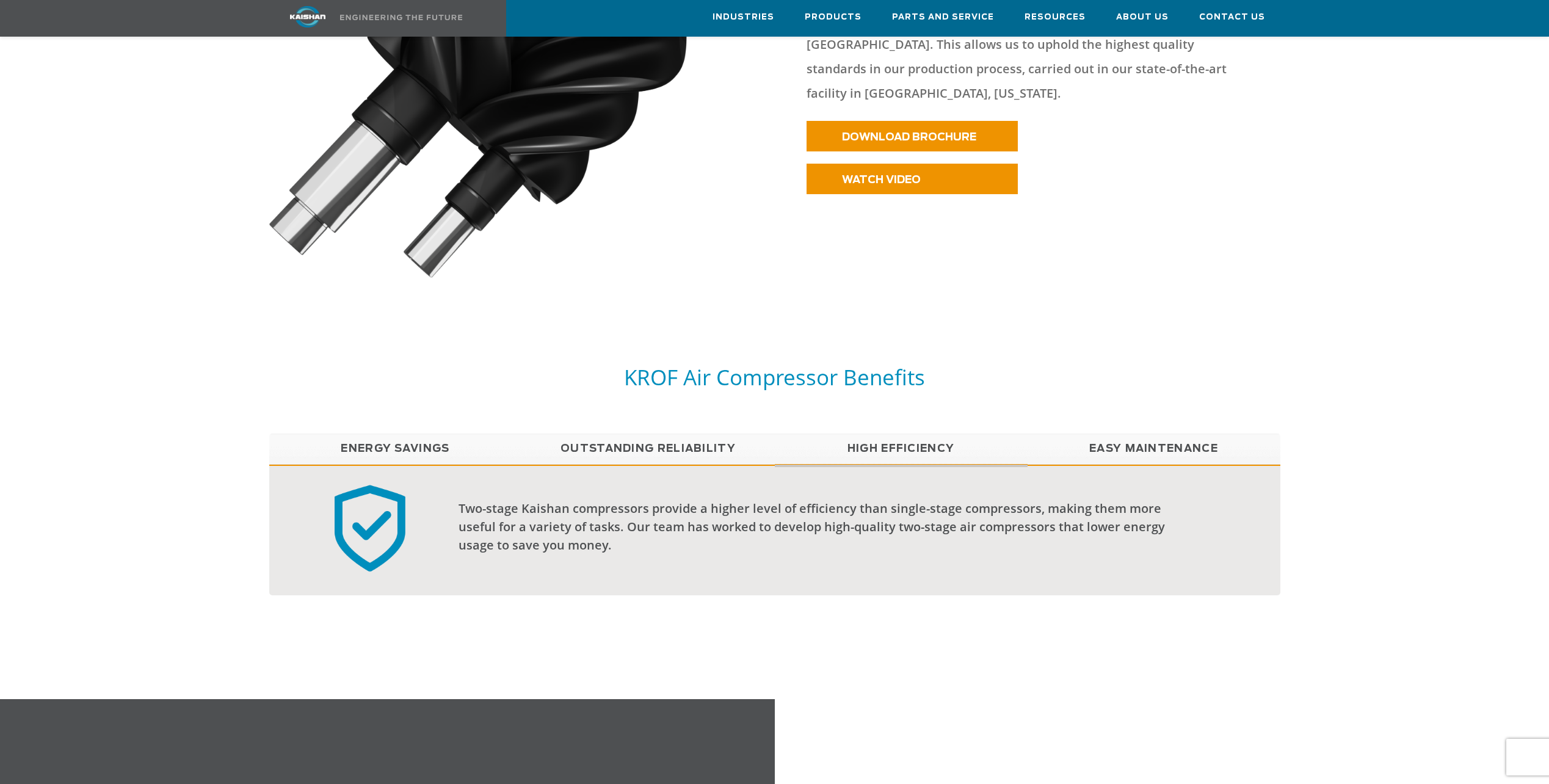
click at [862, 363] on h5 "KROF Air Compressor Benefits" at bounding box center [775, 376] width 1011 height 27
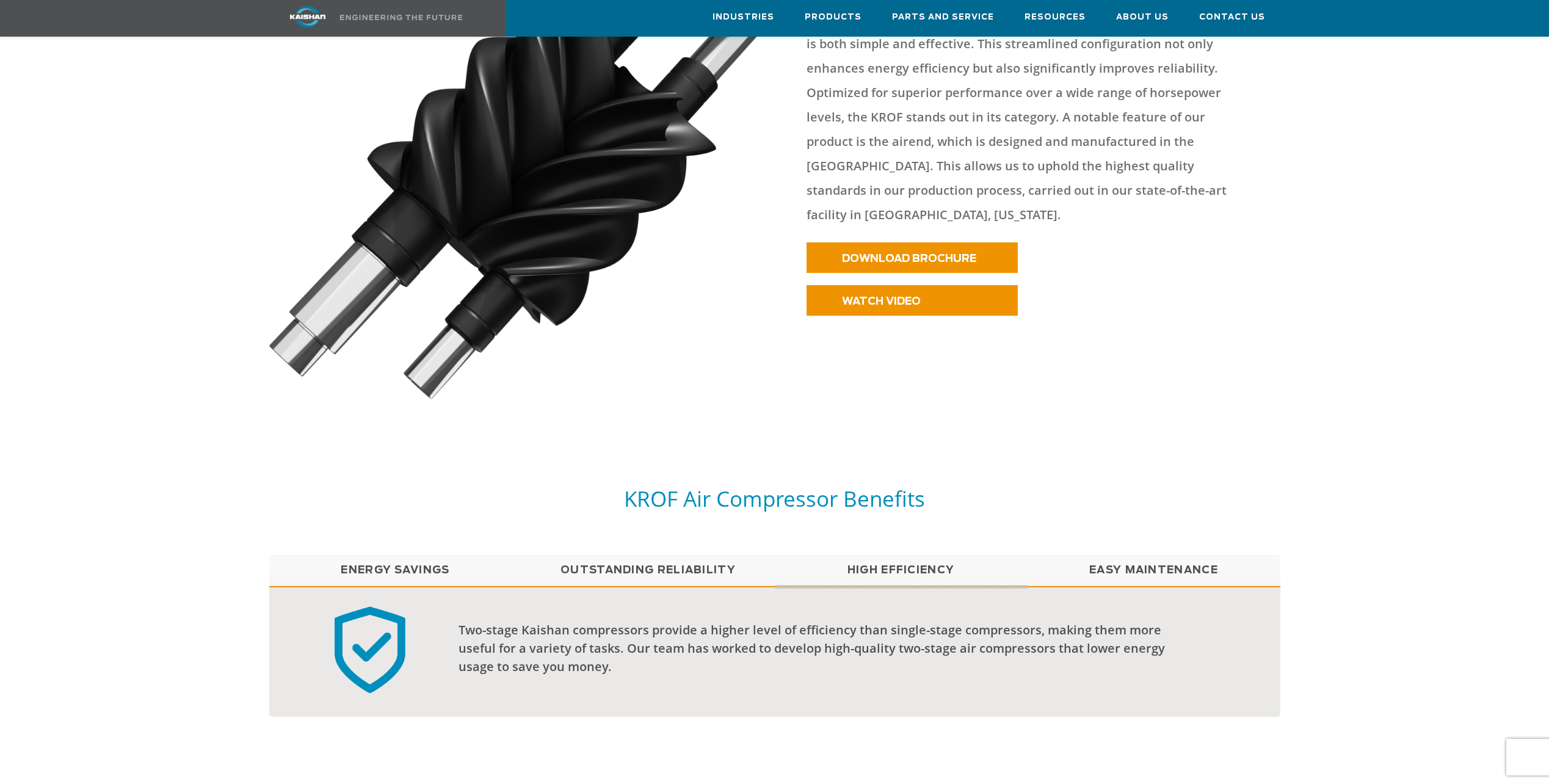
scroll to position [732, 0]
click at [938, 243] on link "DOWNLOAD BROCHURE" at bounding box center [912, 258] width 211 height 30
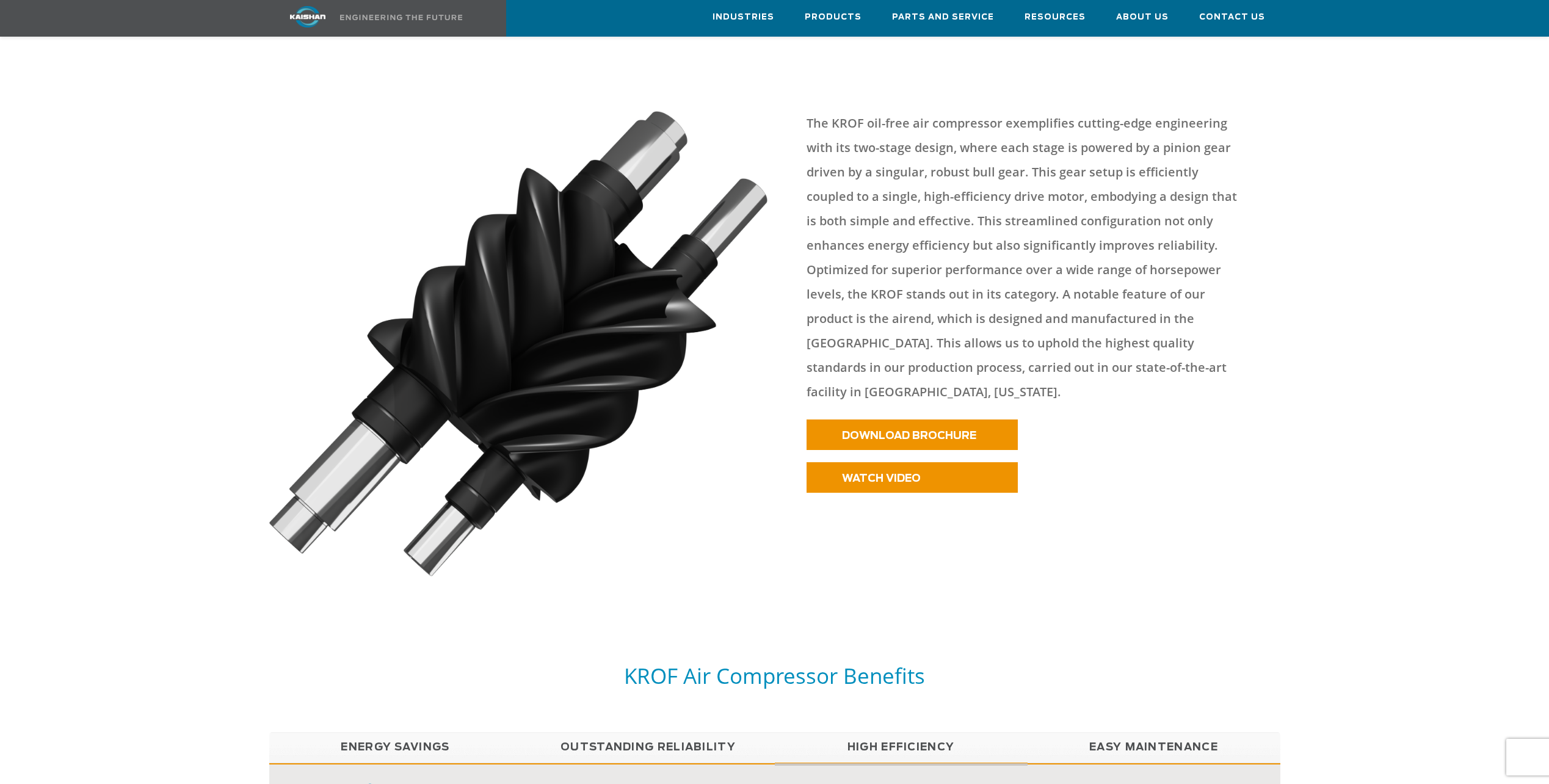
scroll to position [549, 0]
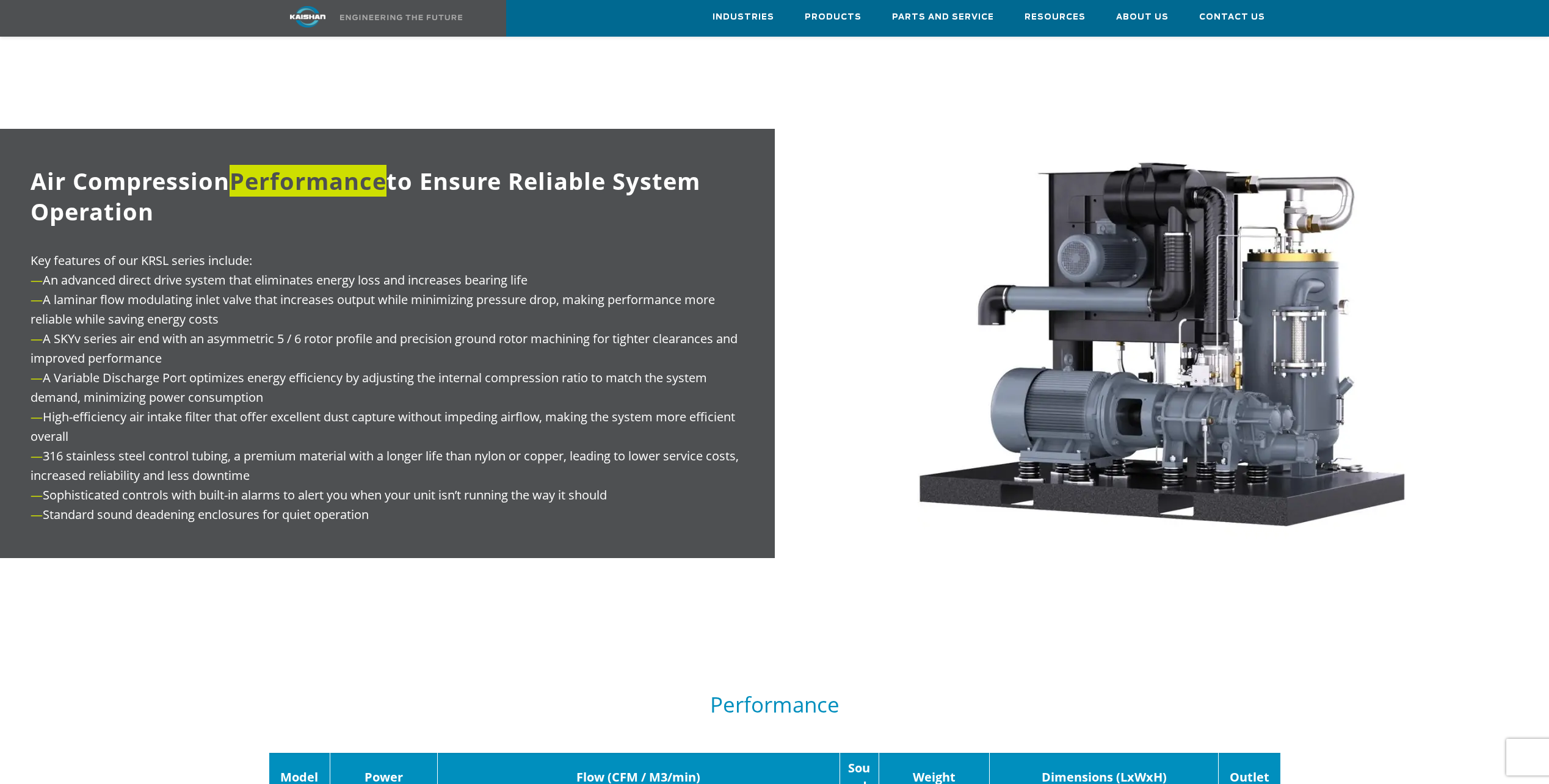
scroll to position [1465, 0]
